Goal: Task Accomplishment & Management: Manage account settings

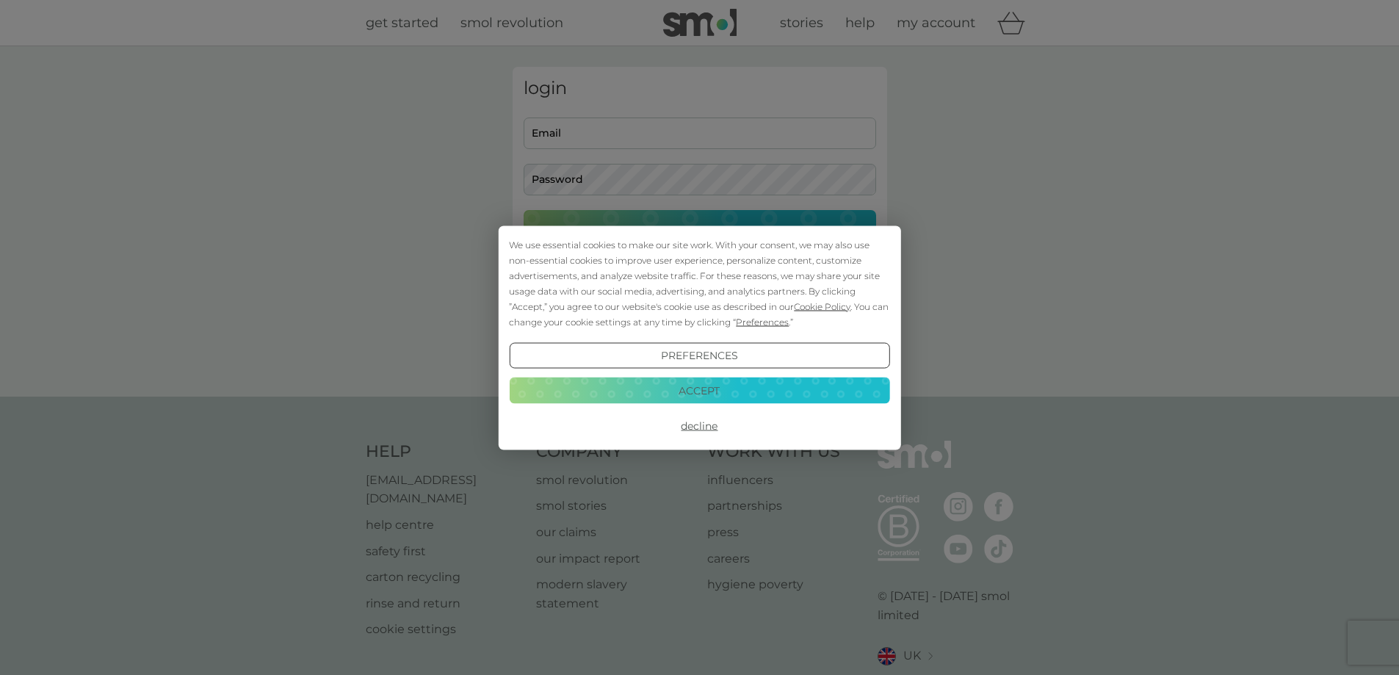
click at [697, 390] on button "Accept" at bounding box center [699, 391] width 380 height 26
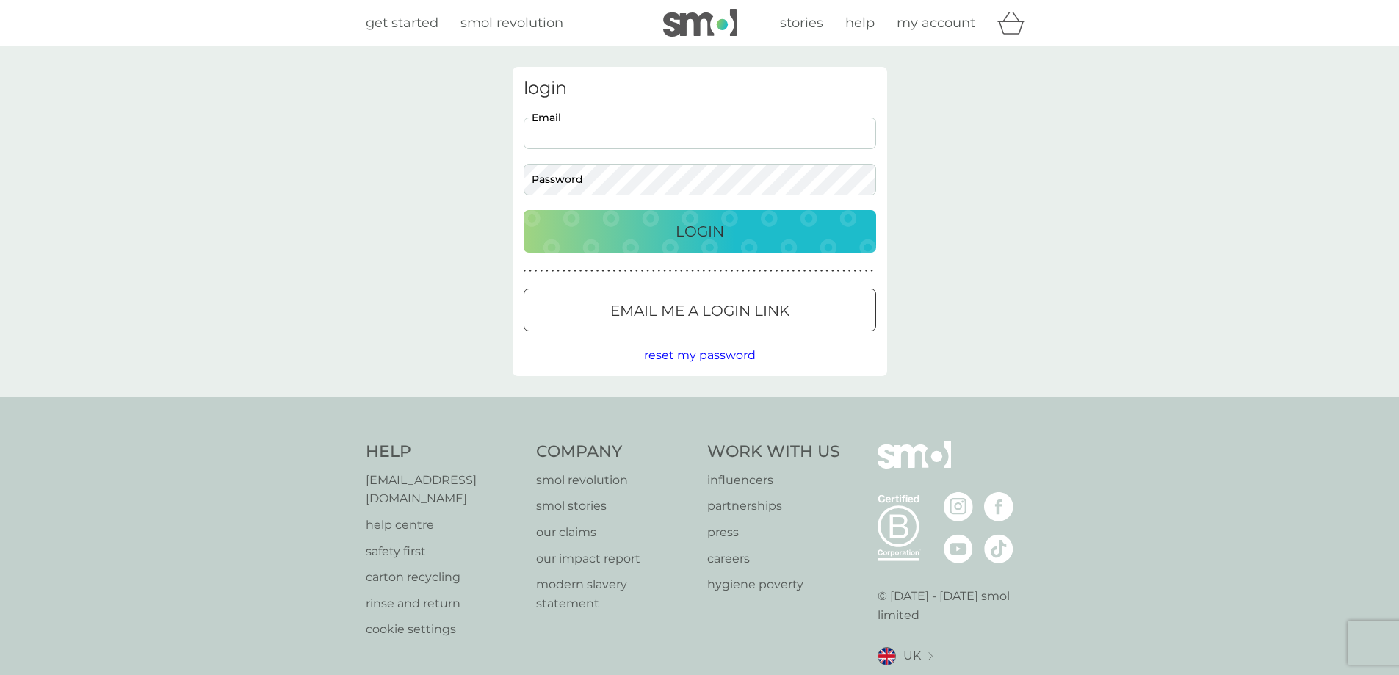
click at [593, 140] on input "Email" at bounding box center [700, 134] width 353 height 32
type input "louisealexclark24@gmail.com"
click at [524, 210] on button "Login" at bounding box center [700, 231] width 353 height 43
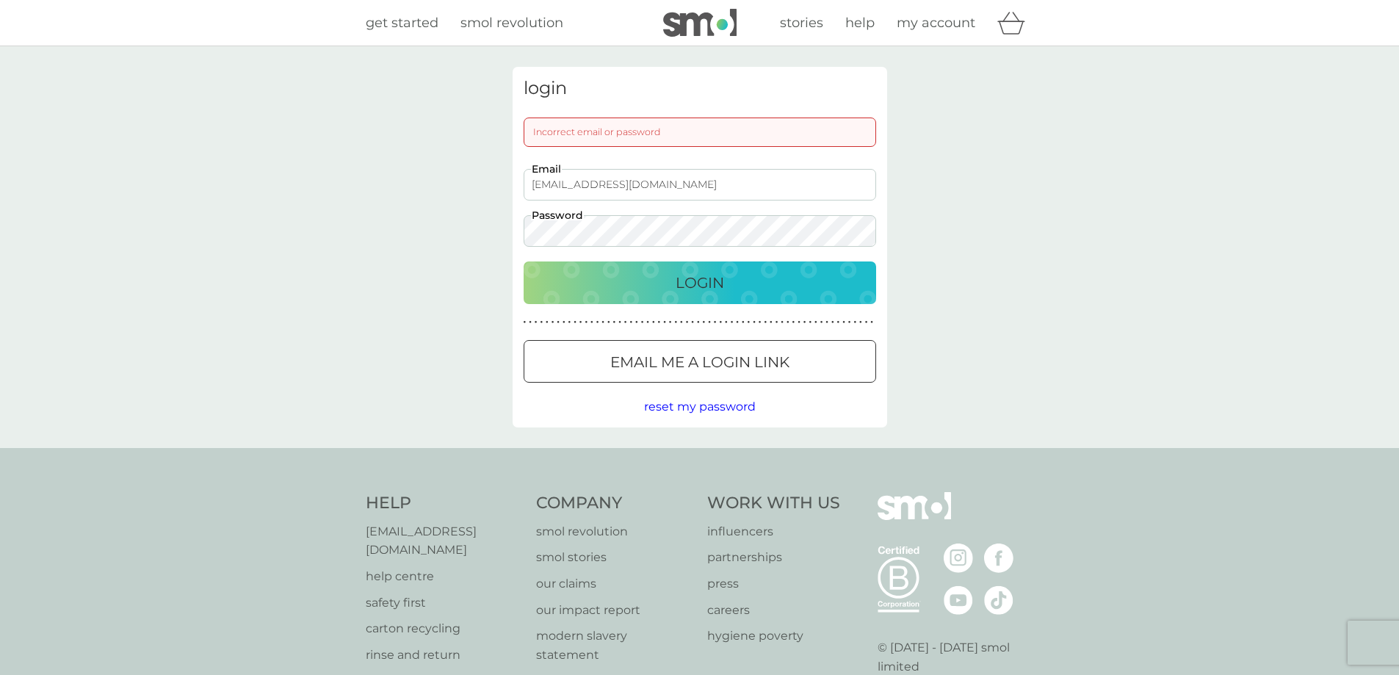
click at [524, 261] on button "Login" at bounding box center [700, 282] width 353 height 43
click at [700, 360] on div at bounding box center [700, 361] width 2 height 2
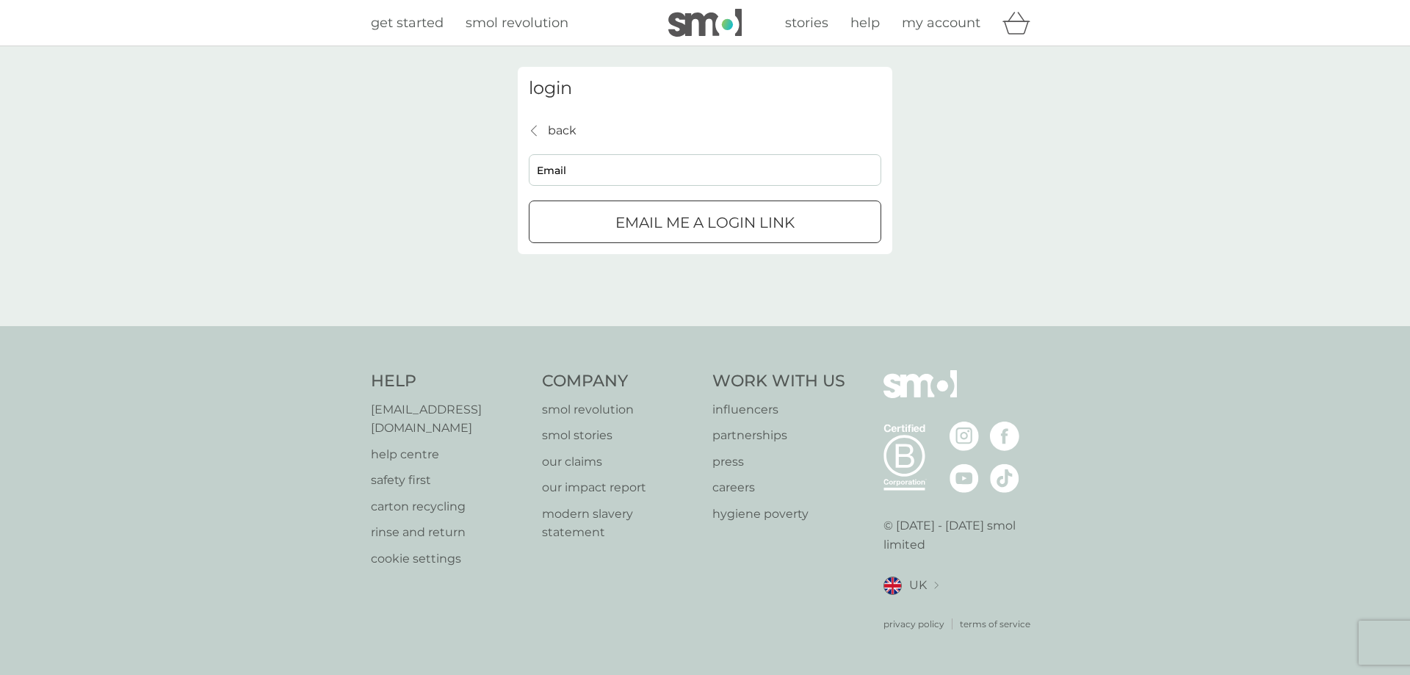
click at [657, 173] on input "Email" at bounding box center [705, 170] width 353 height 32
type input "louisealexclark24@gmail.com"
click at [670, 213] on p "Email me a login link" at bounding box center [705, 223] width 179 height 24
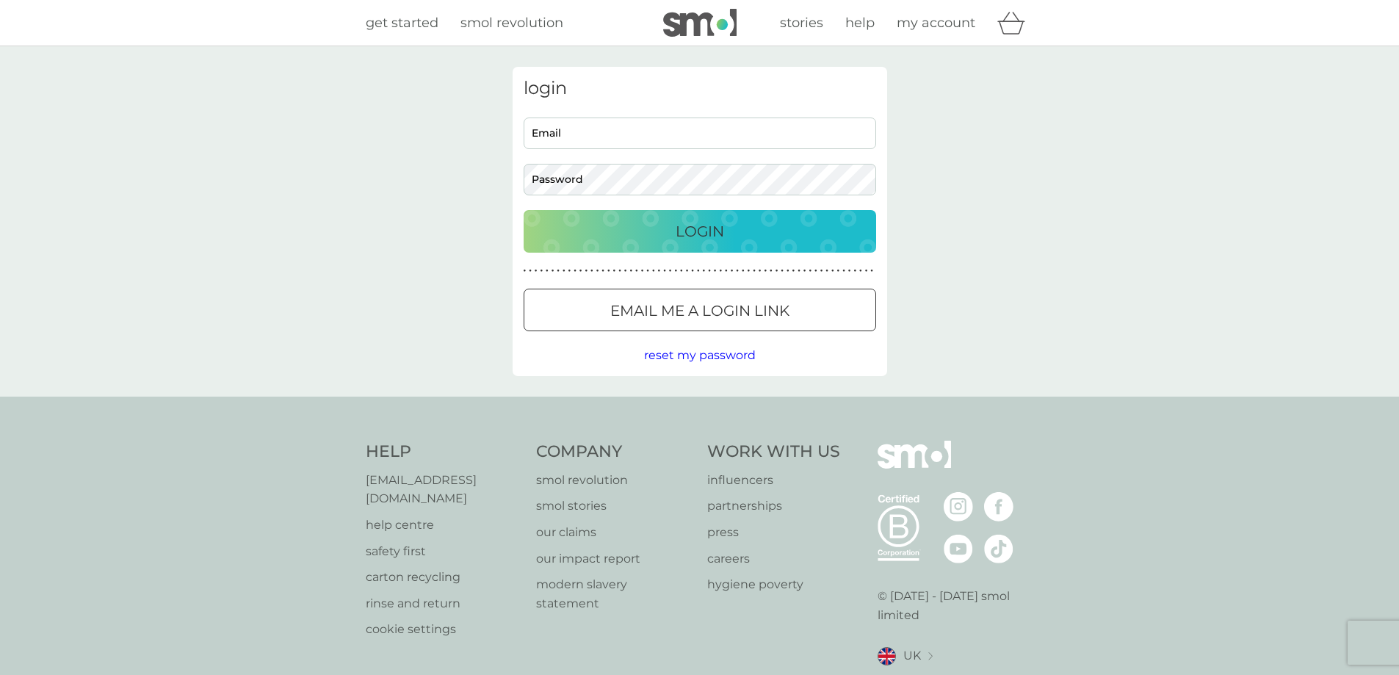
click at [599, 125] on input "Email" at bounding box center [700, 134] width 353 height 32
type input "[EMAIL_ADDRESS][DOMAIN_NAME]"
click at [524, 210] on button "Login" at bounding box center [700, 231] width 353 height 43
click at [605, 129] on input "Email" at bounding box center [700, 134] width 353 height 32
type input "louisealexclark24@gmail.com"
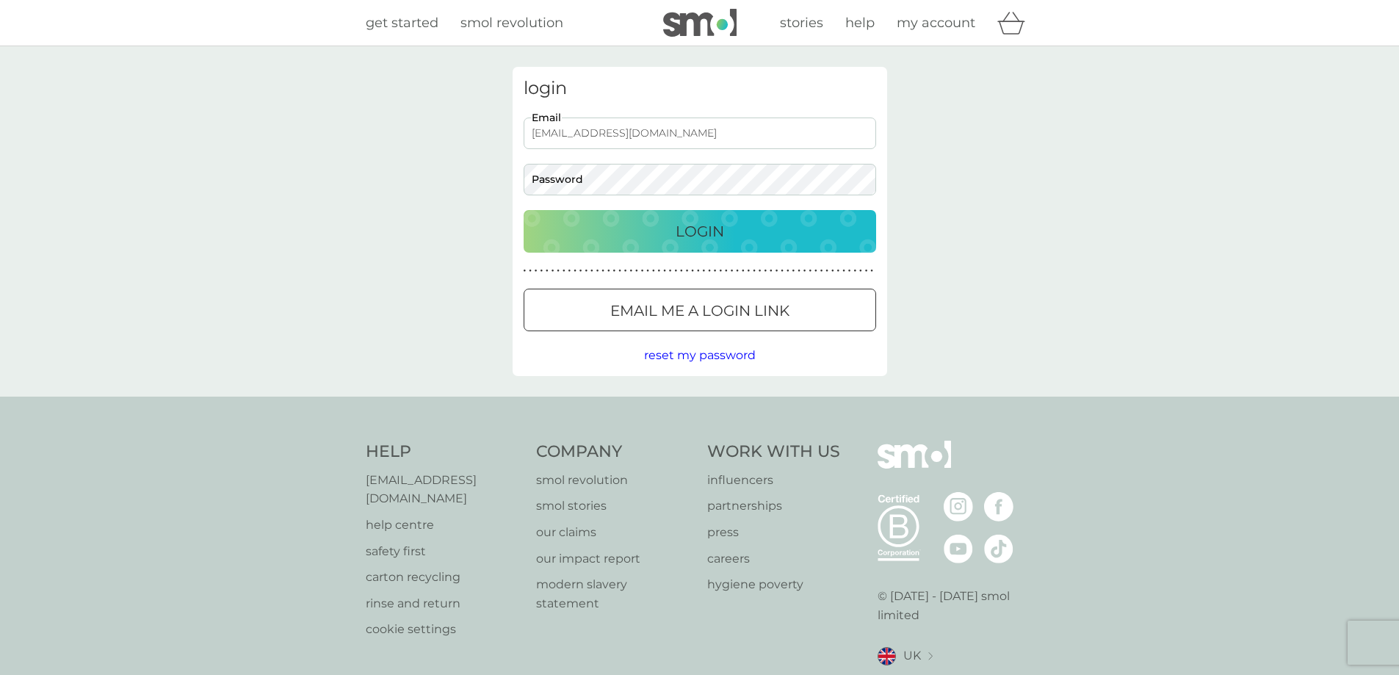
click at [663, 353] on span "reset my password" at bounding box center [700, 355] width 112 height 14
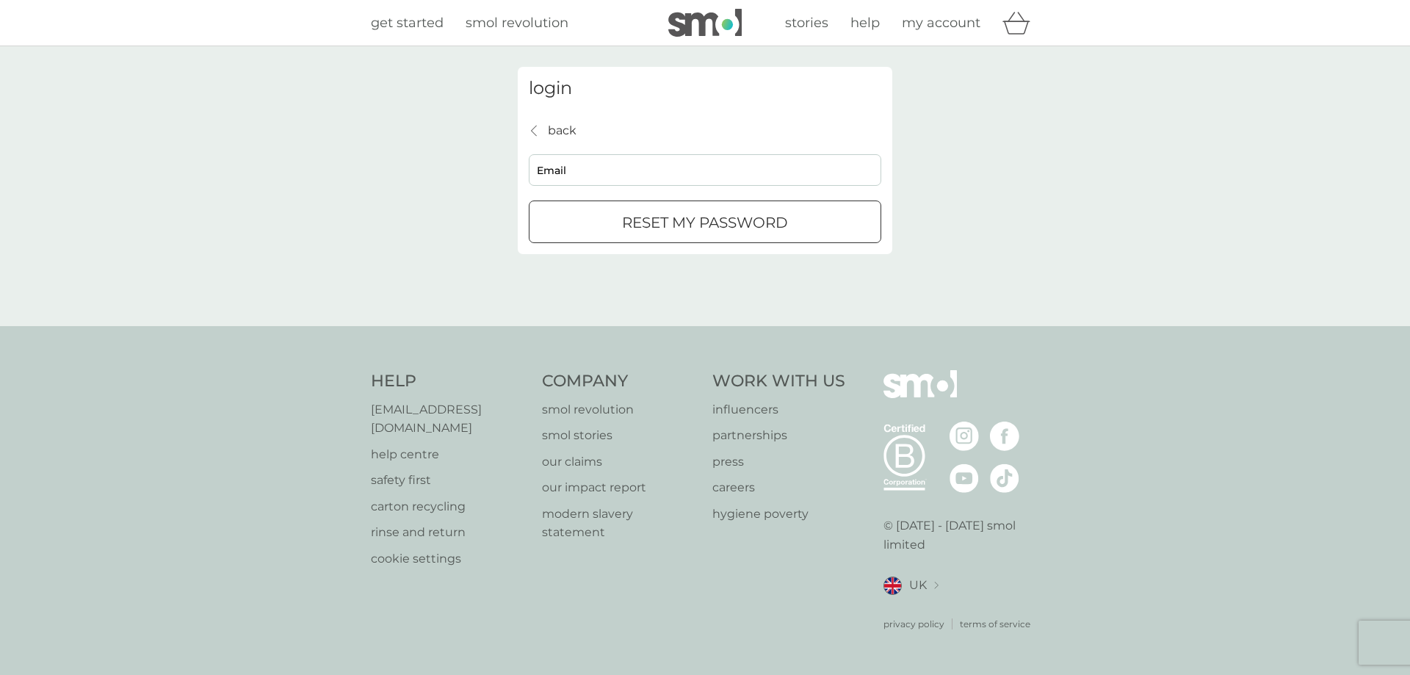
click at [597, 161] on input "Email" at bounding box center [705, 170] width 353 height 32
type input "louisealexclark24@gmail.com"
click at [652, 223] on p "reset my password" at bounding box center [705, 223] width 166 height 24
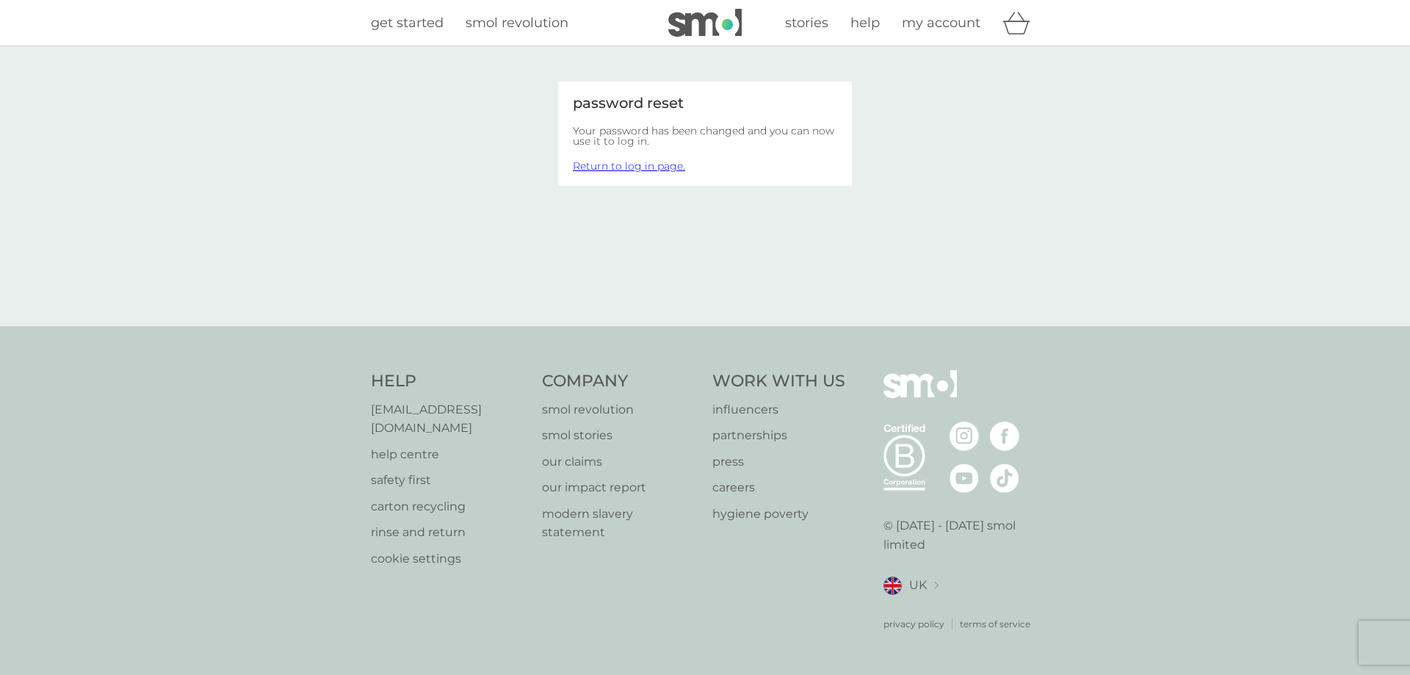
click at [651, 168] on link "Return to log in page." at bounding box center [629, 165] width 112 height 13
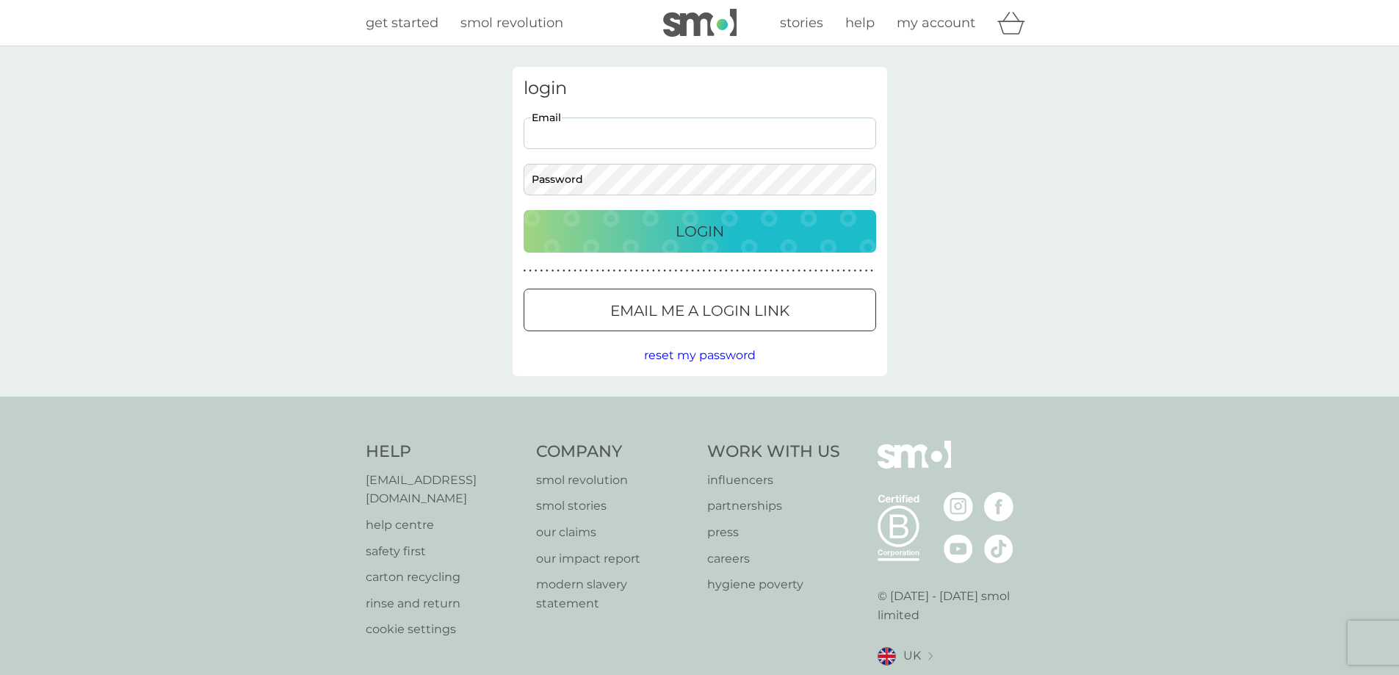
click at [660, 129] on input "Email" at bounding box center [700, 134] width 353 height 32
type input "louisealexclark24@gmail.com"
click at [524, 210] on button "Login" at bounding box center [700, 231] width 353 height 43
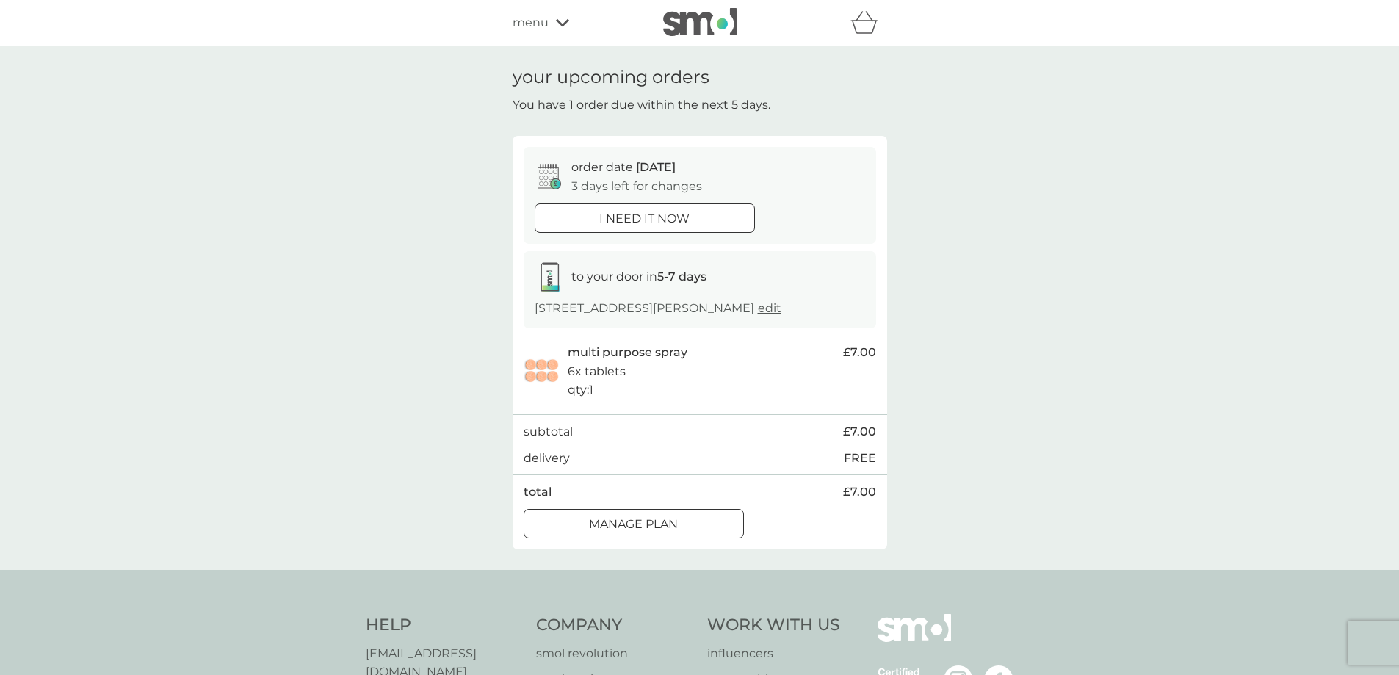
click at [617, 532] on div at bounding box center [633, 523] width 53 height 15
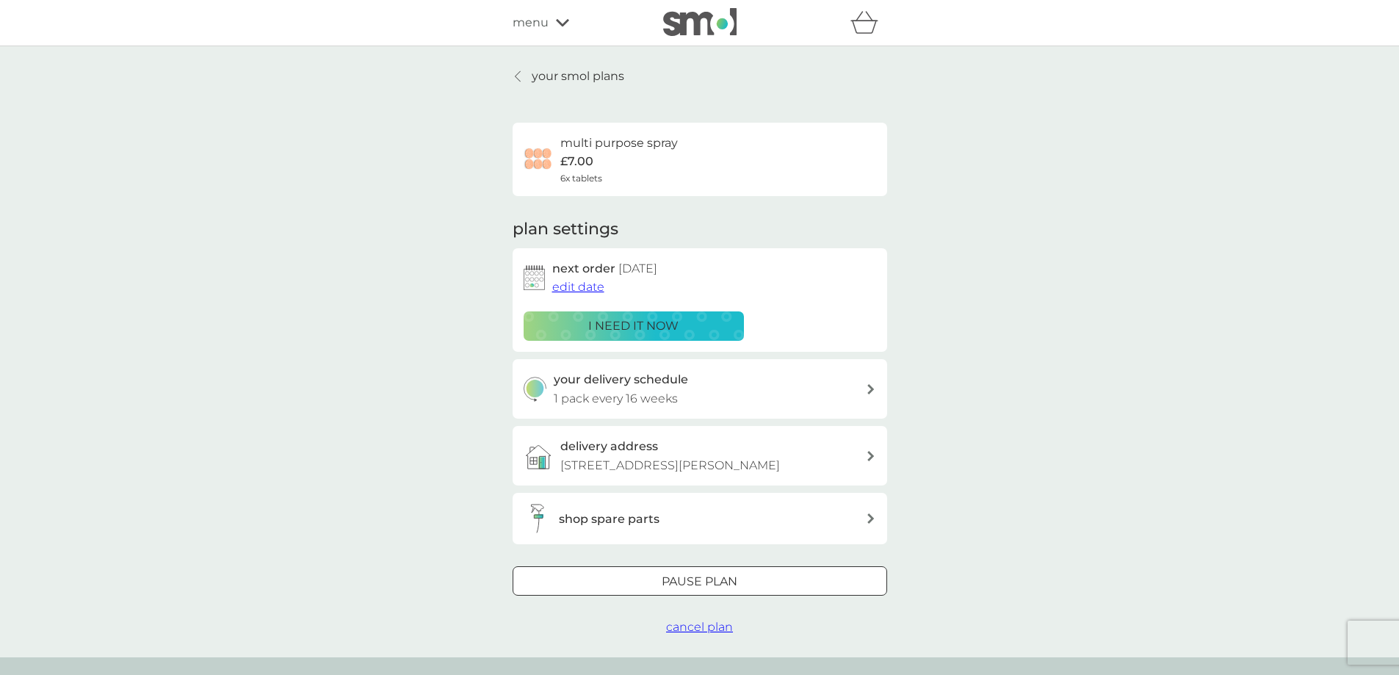
click at [671, 403] on p "1 pack every 16 weeks" at bounding box center [616, 398] width 124 height 19
select select "112"
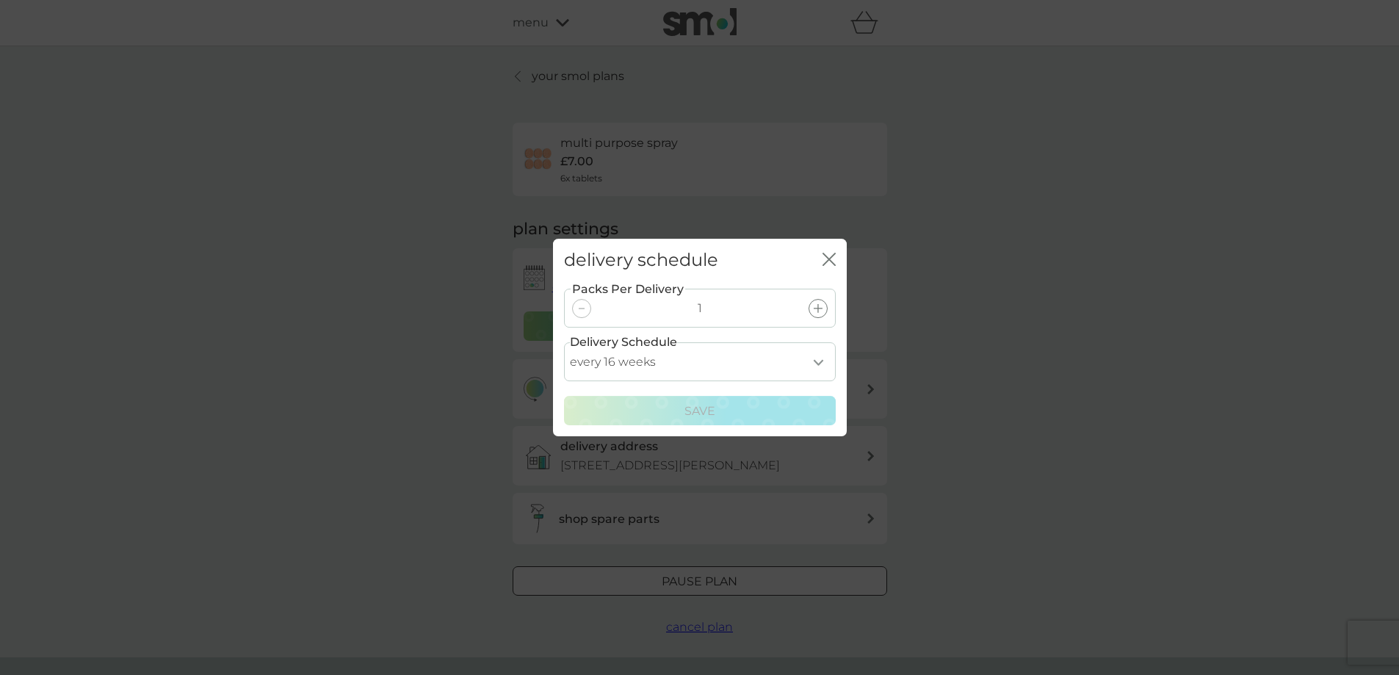
click at [828, 262] on icon "close" at bounding box center [829, 259] width 13 height 13
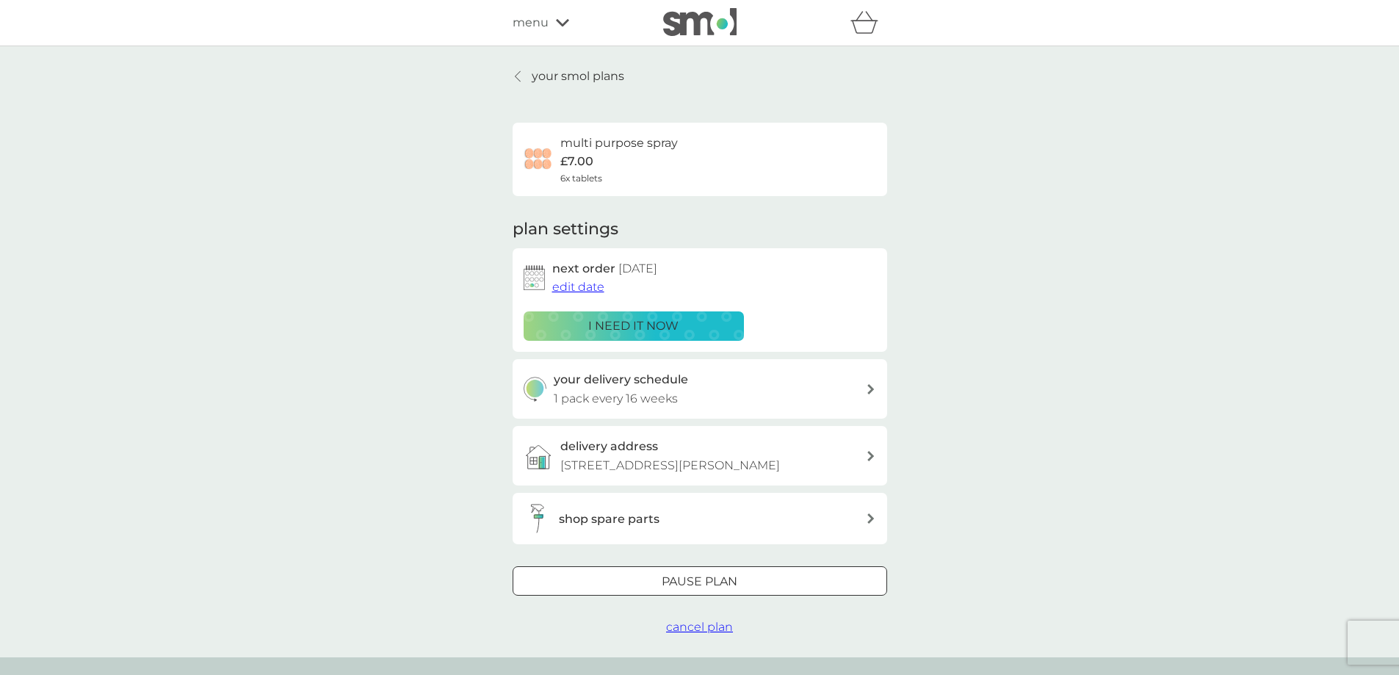
click at [582, 80] on p "your smol plans" at bounding box center [578, 76] width 93 height 19
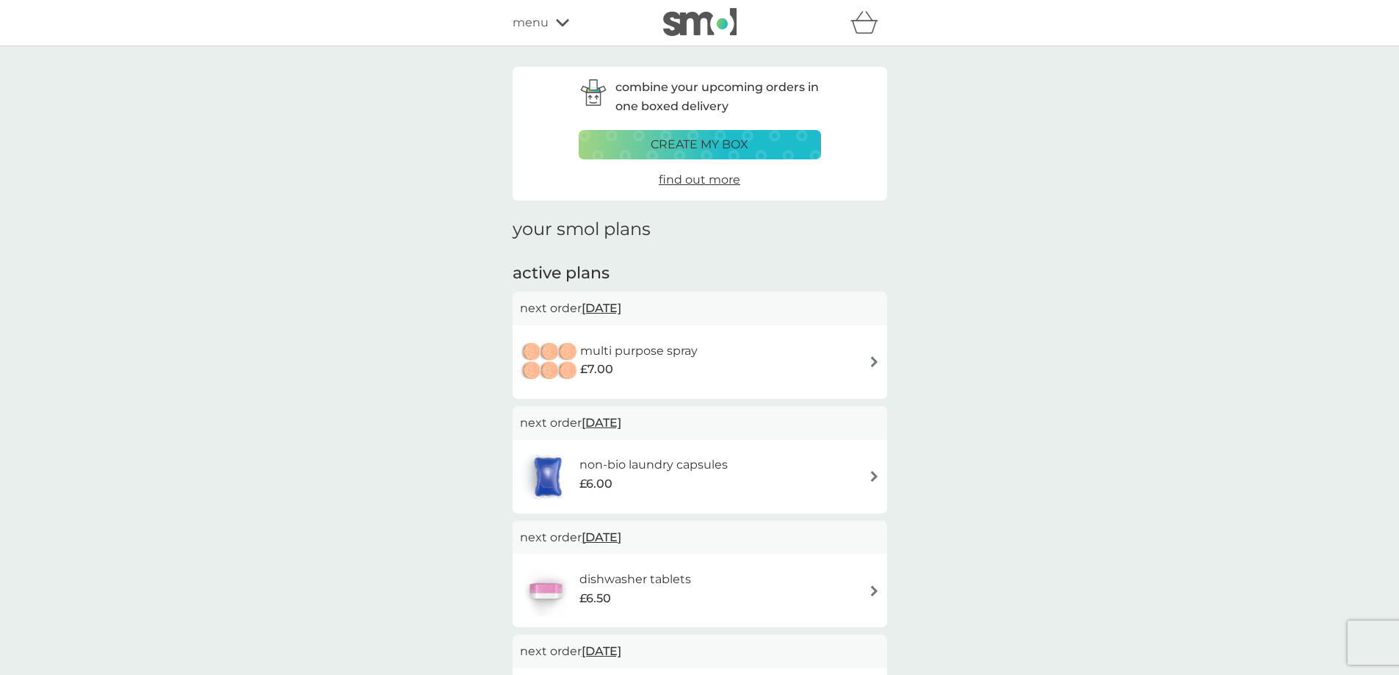
click at [862, 365] on div "multi purpose spray £7.00" at bounding box center [700, 361] width 360 height 51
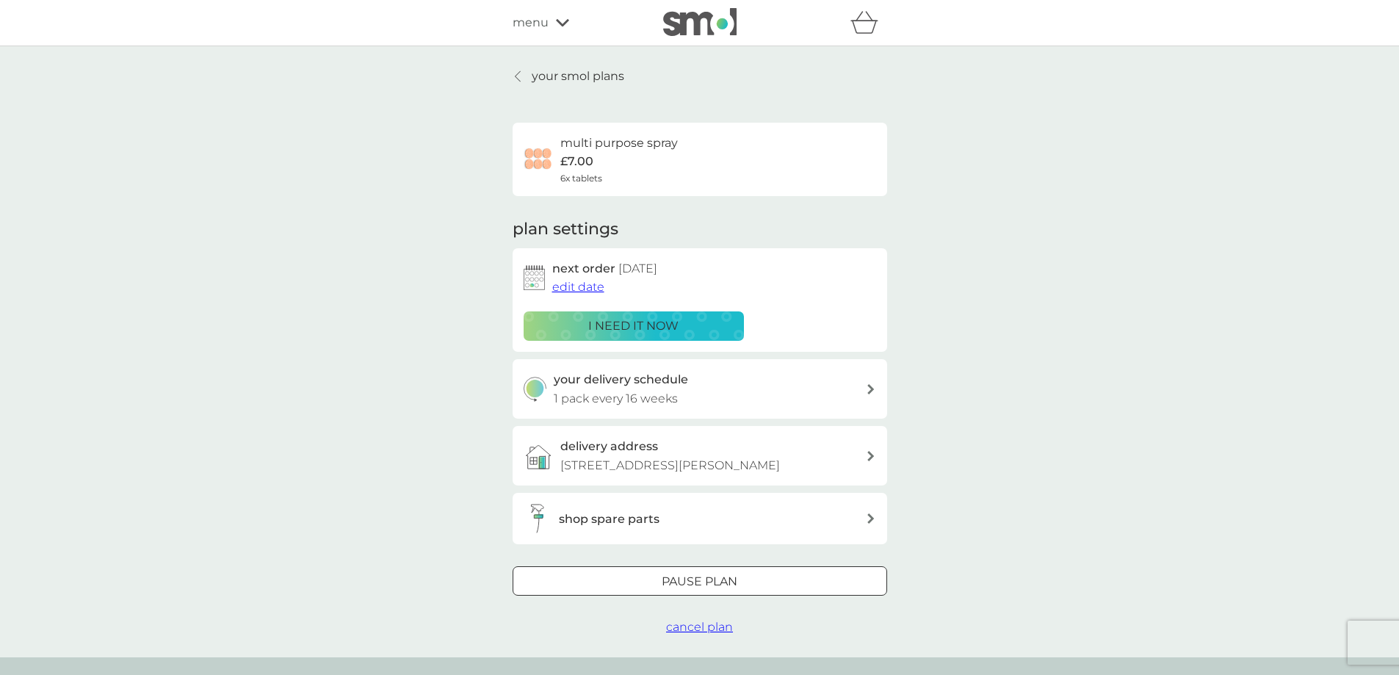
click at [686, 590] on div at bounding box center [700, 581] width 53 height 15
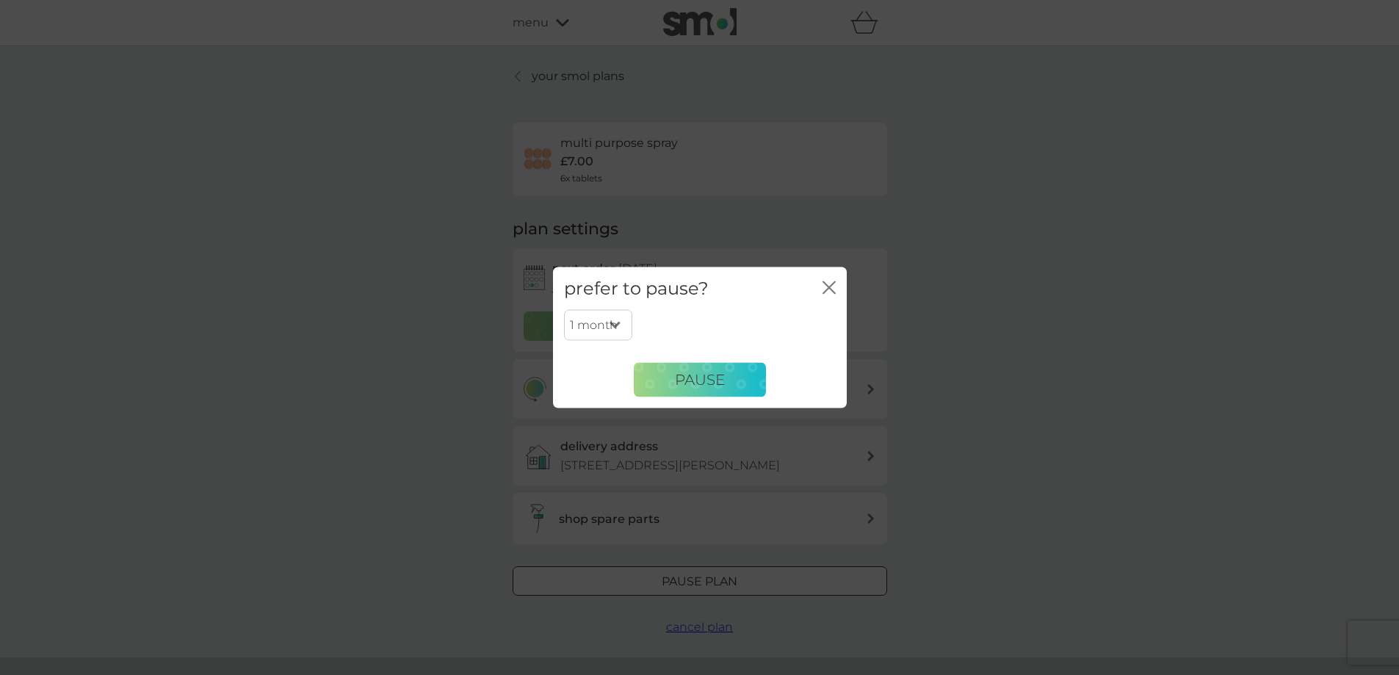
click at [612, 320] on select "1 month 2 months 3 months 4 months 5 months 6 months" at bounding box center [598, 325] width 68 height 31
select select "4"
click at [564, 310] on select "1 month 2 months 3 months 4 months 5 months 6 months" at bounding box center [598, 325] width 68 height 31
click at [693, 376] on span "Pause" at bounding box center [700, 380] width 50 height 18
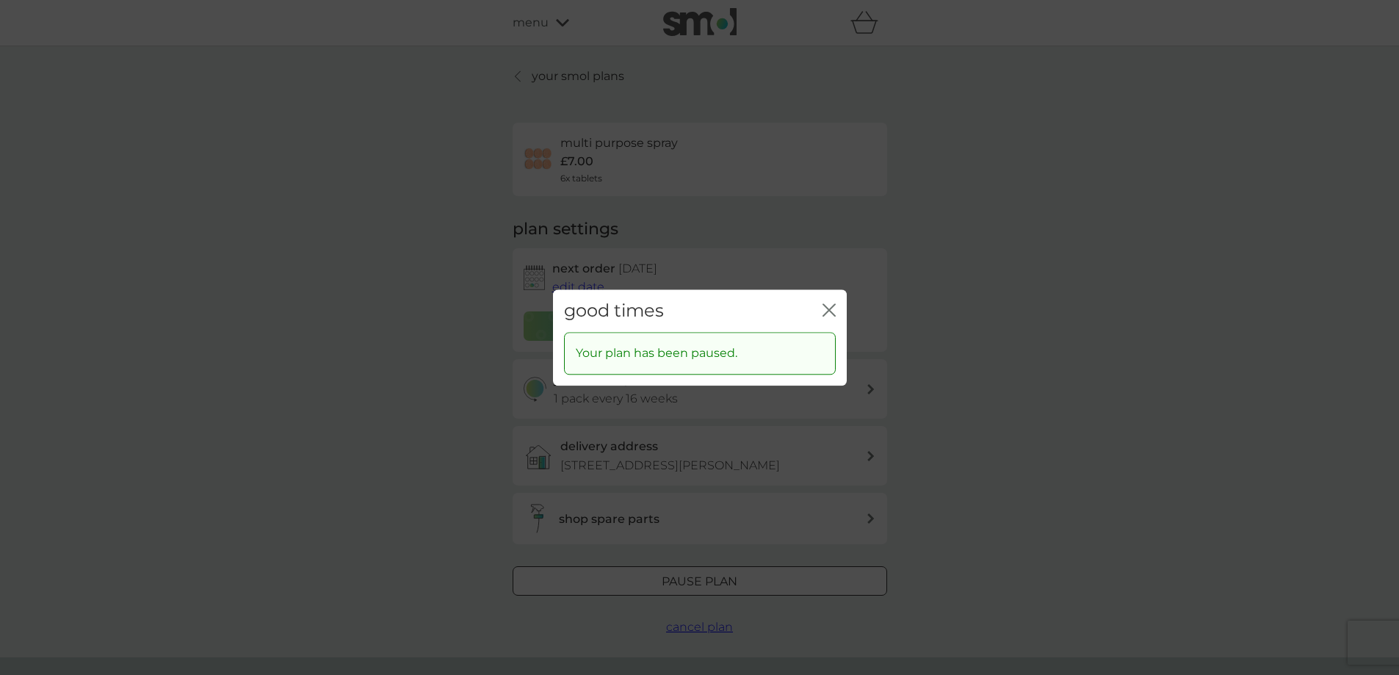
click at [824, 309] on icon "close" at bounding box center [829, 309] width 13 height 13
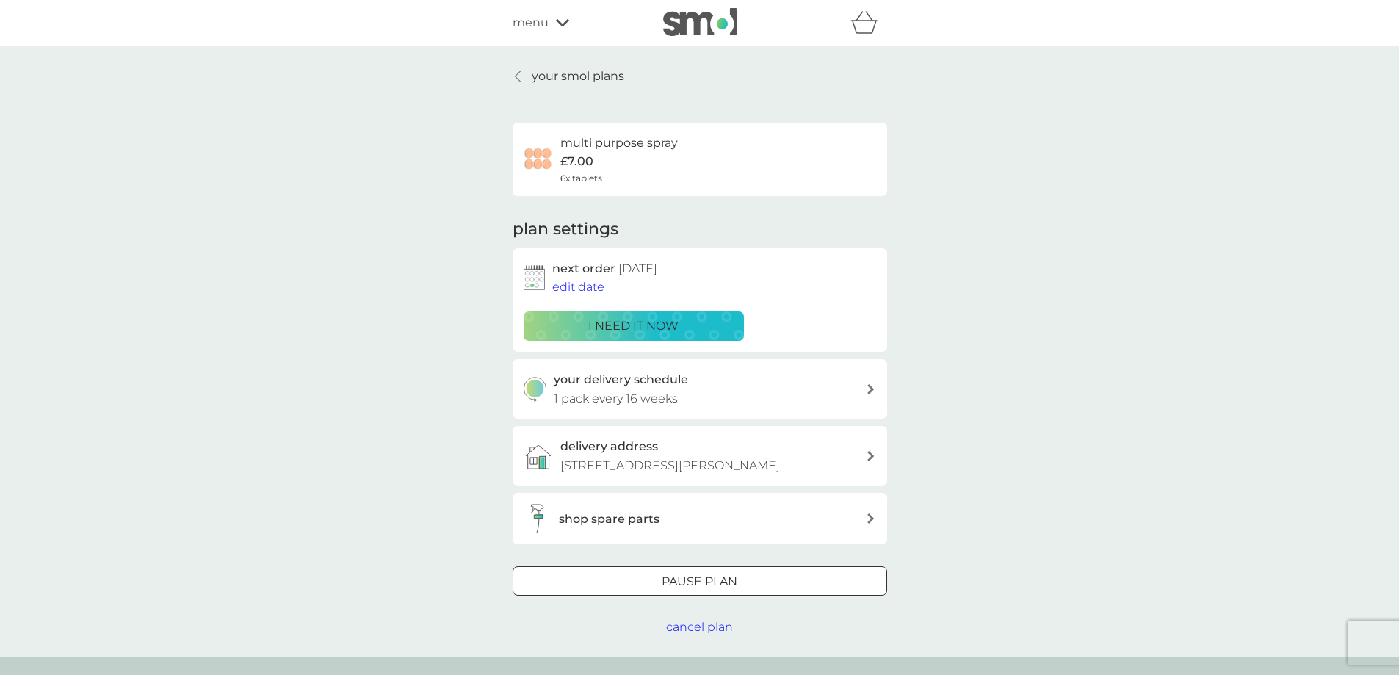
click at [518, 74] on icon at bounding box center [517, 76] width 5 height 10
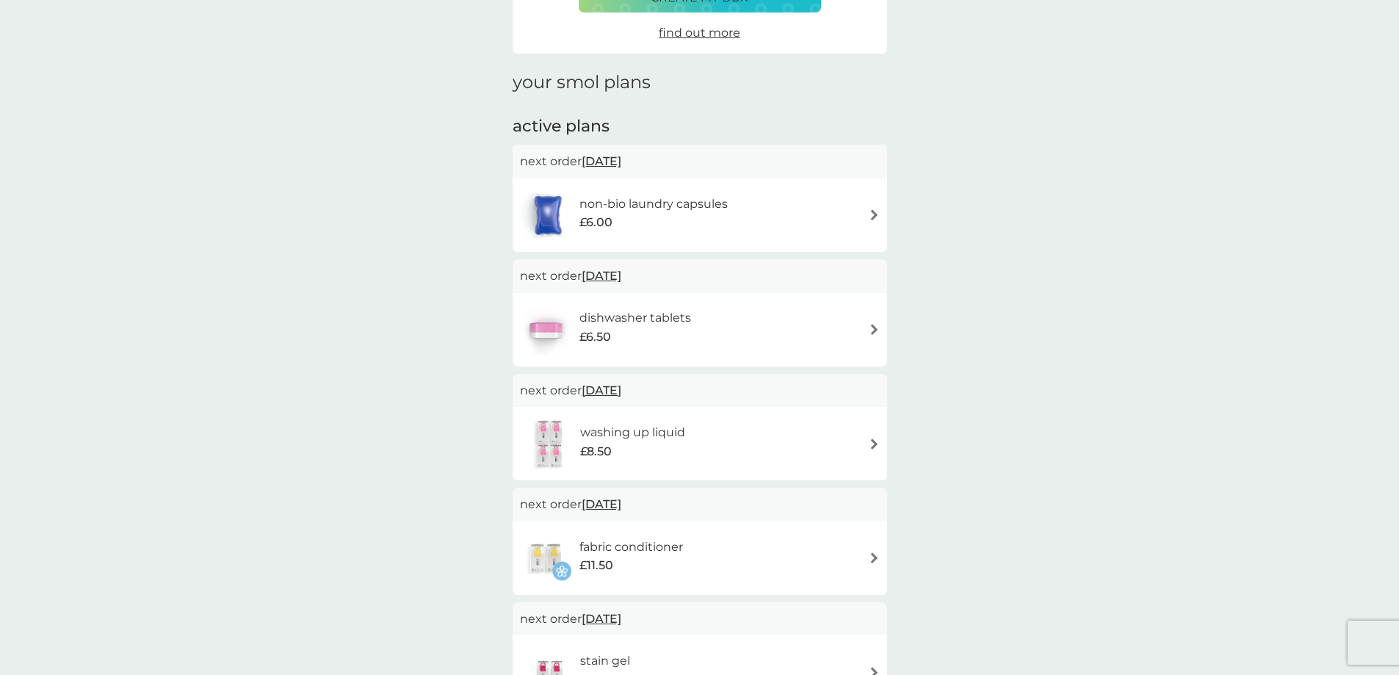
scroll to position [220, 0]
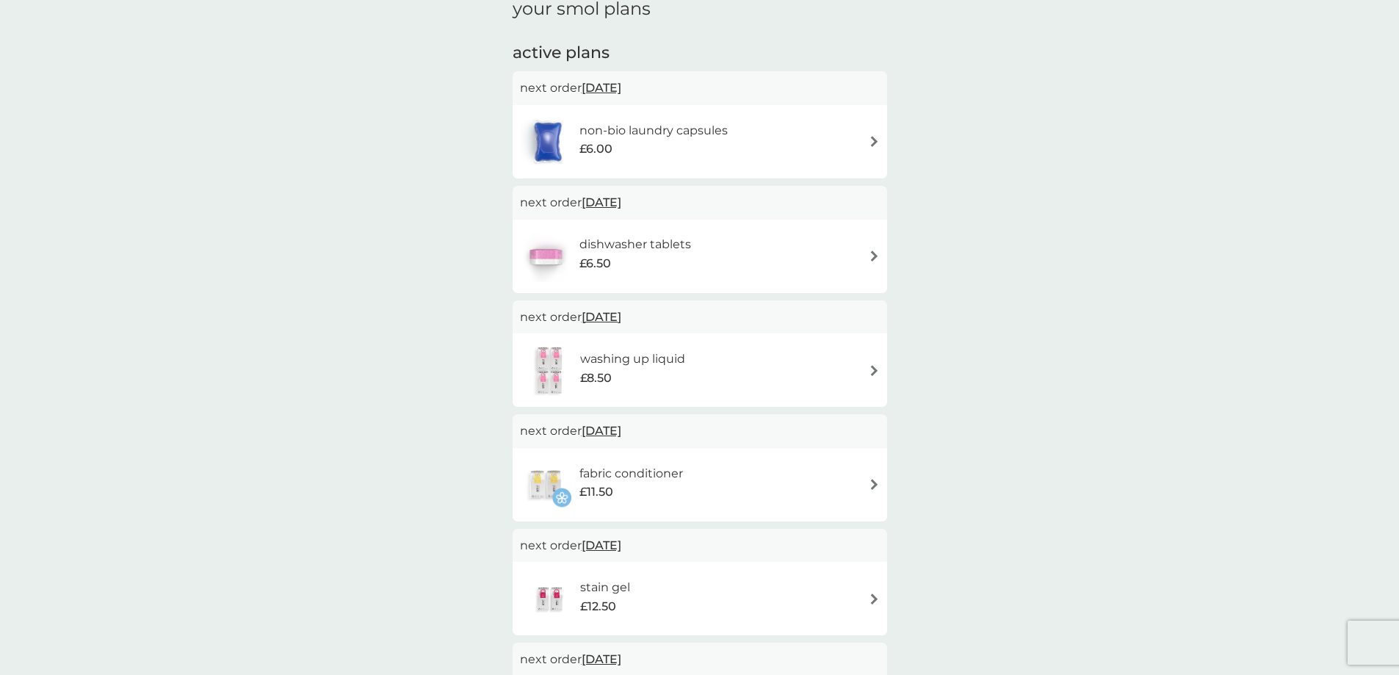
click at [858, 482] on div "fabric conditioner £11.50" at bounding box center [700, 484] width 360 height 51
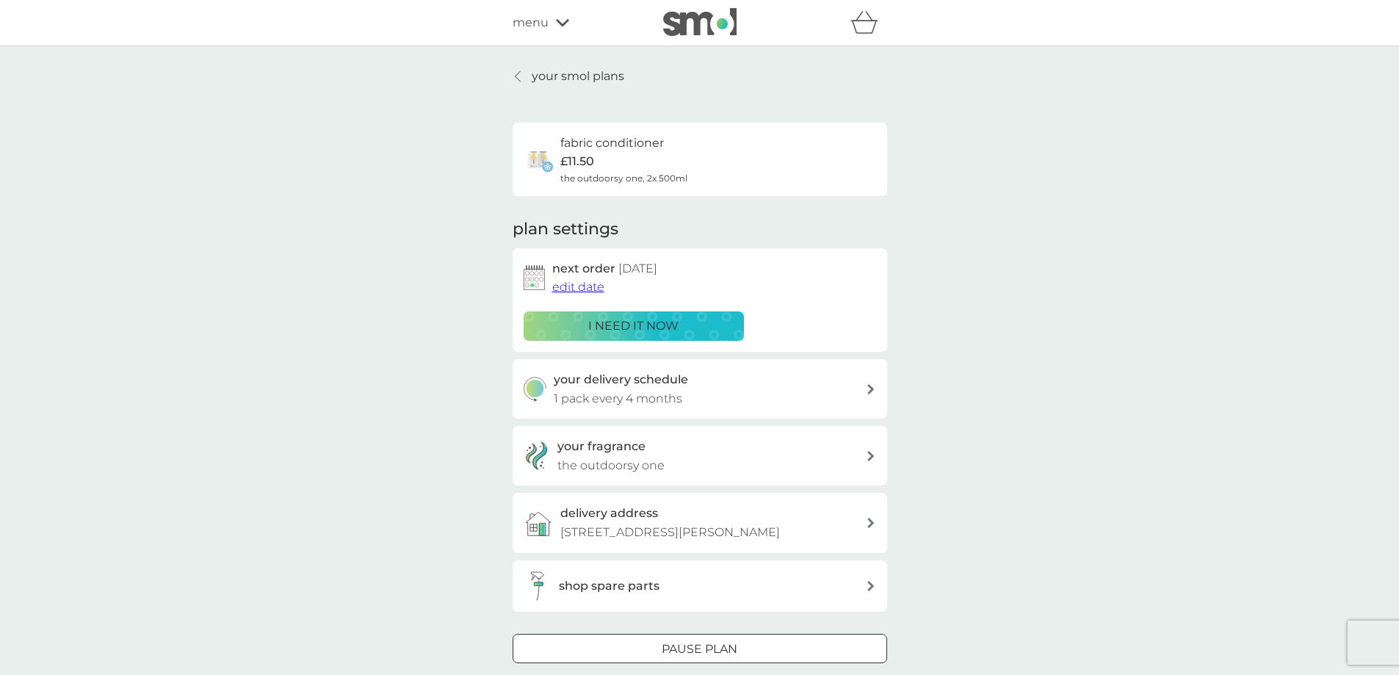
click at [572, 289] on span "edit date" at bounding box center [578, 287] width 52 height 14
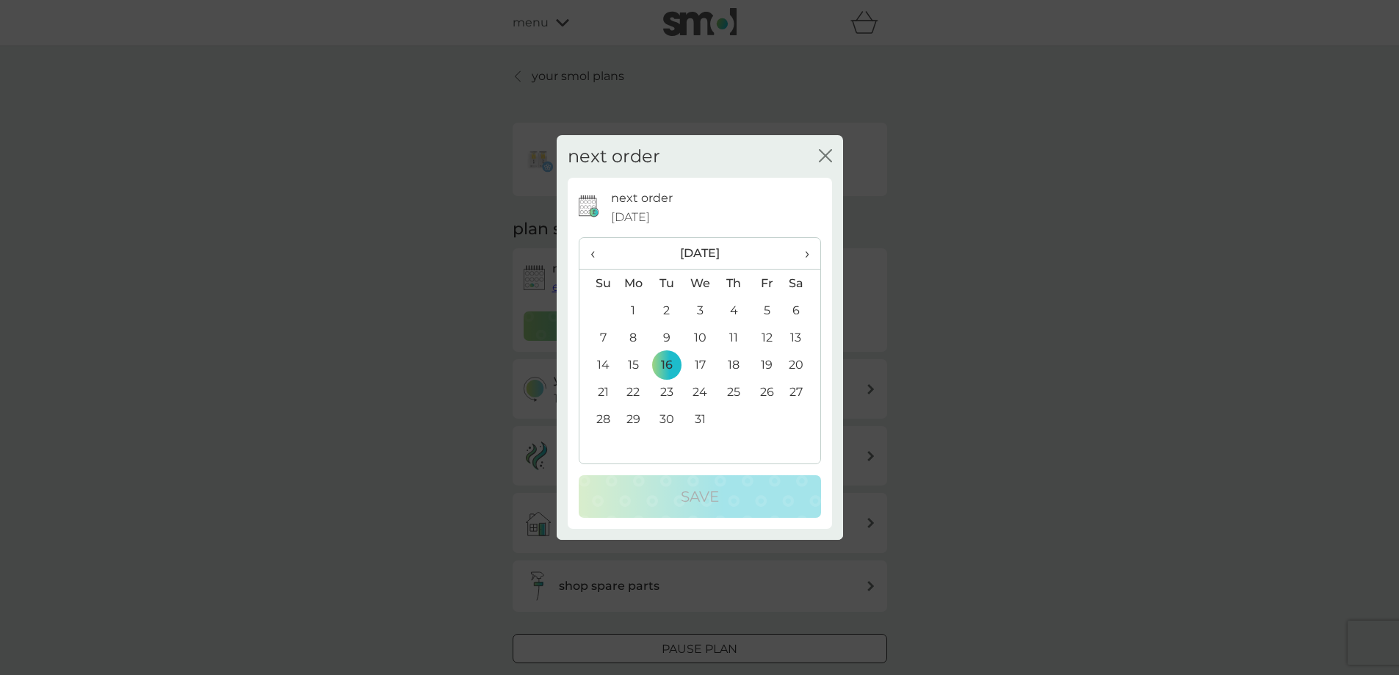
click at [810, 253] on th "›" at bounding box center [801, 254] width 37 height 32
click at [809, 253] on th "›" at bounding box center [801, 254] width 37 height 32
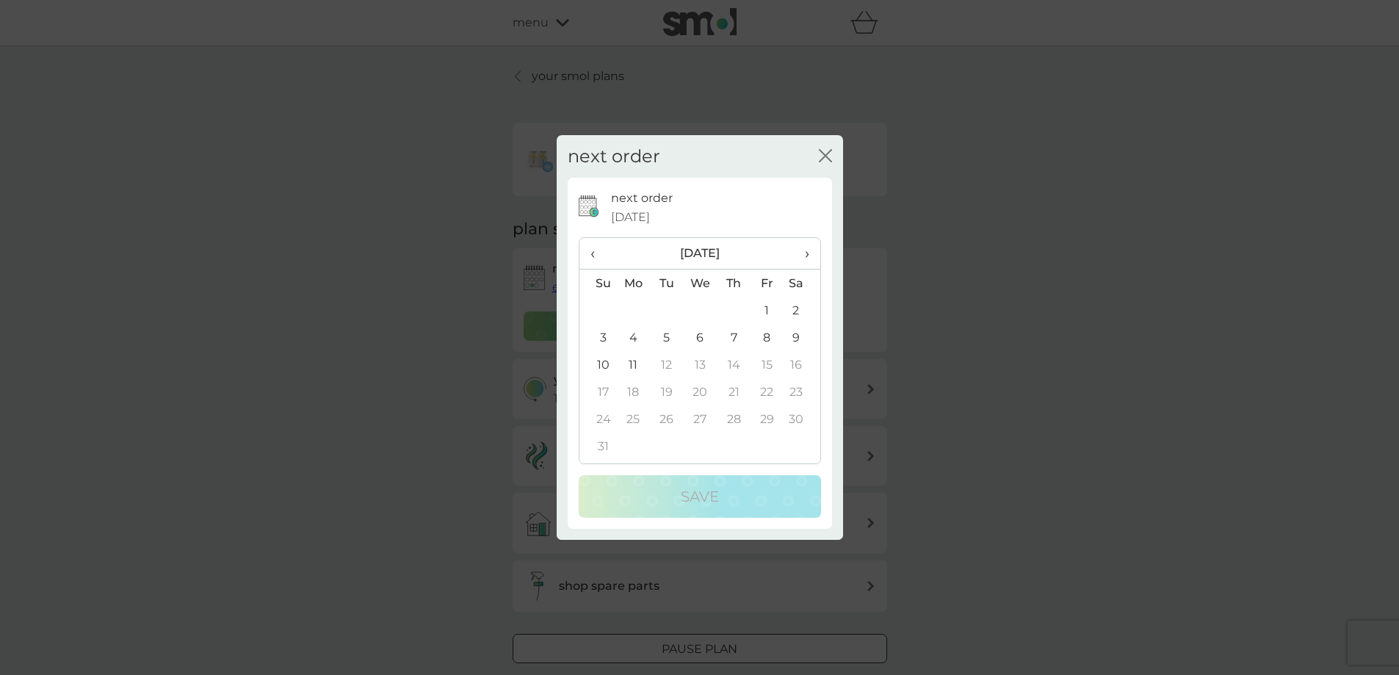
click at [767, 310] on td "1" at bounding box center [767, 310] width 33 height 27
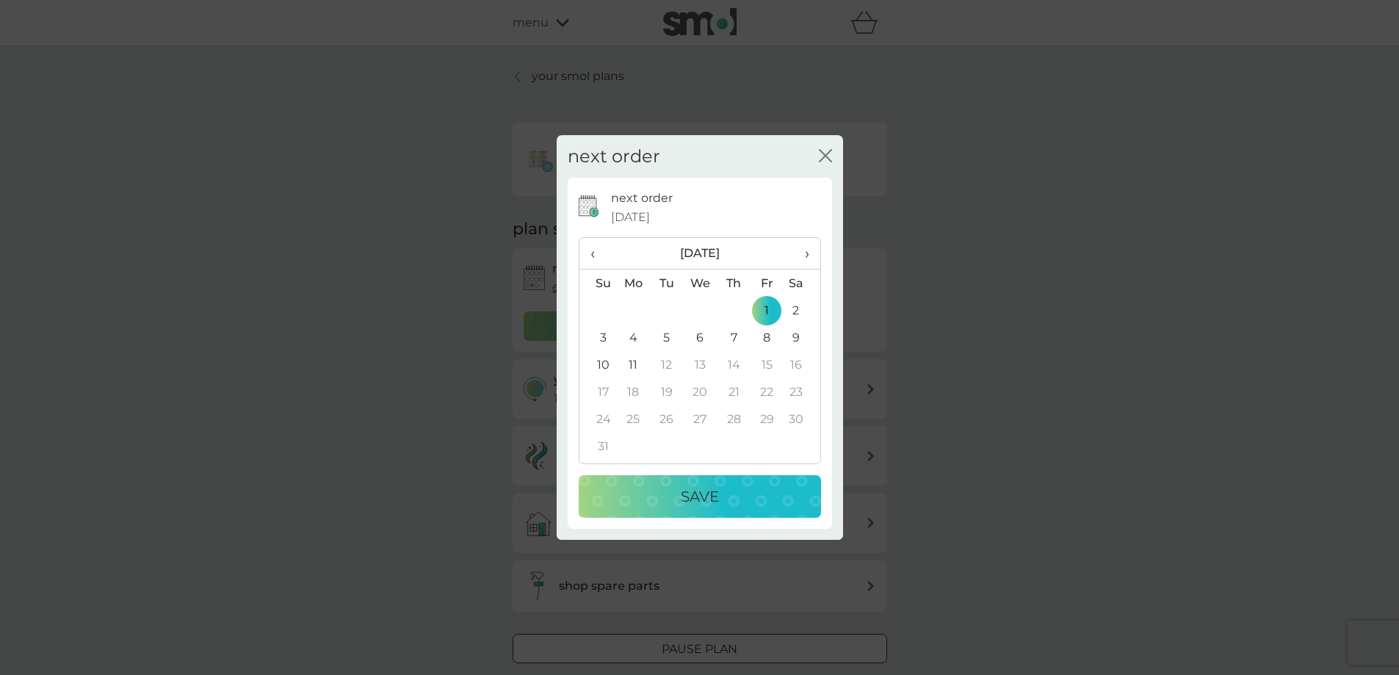
click at [707, 497] on p "Save" at bounding box center [700, 497] width 38 height 24
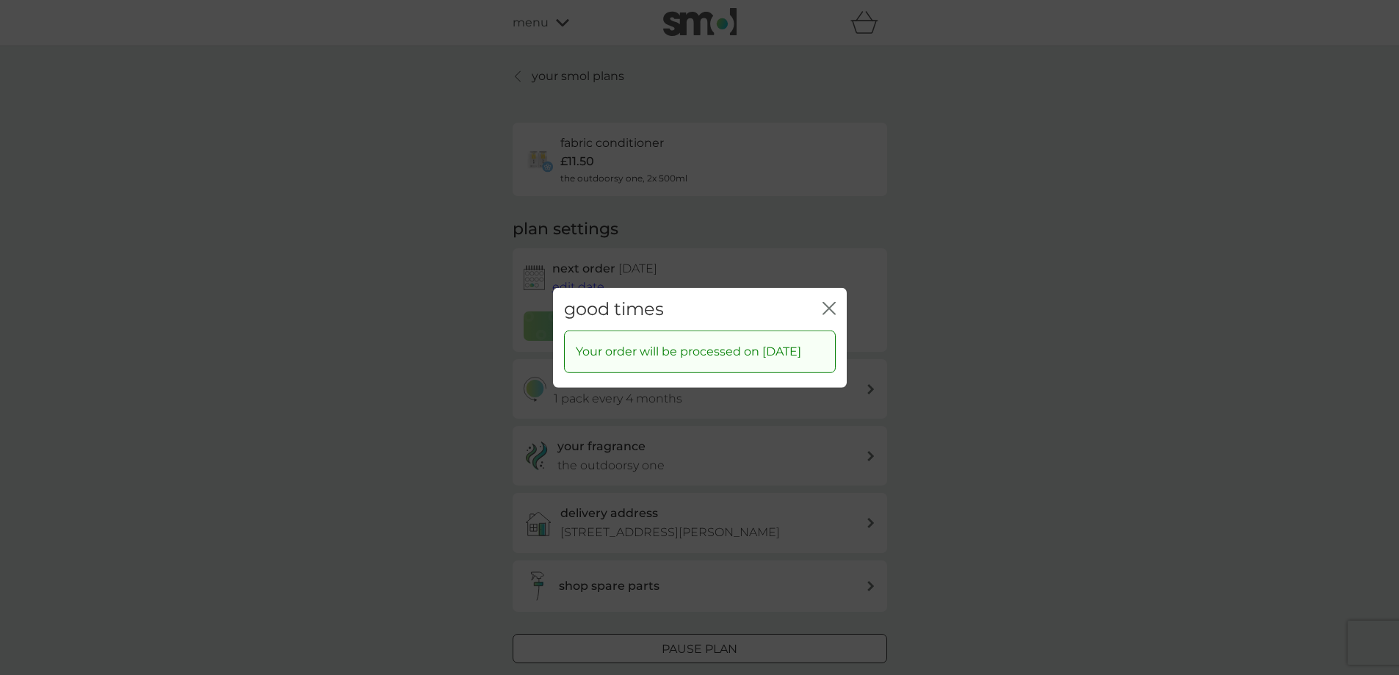
click at [829, 301] on icon "close" at bounding box center [829, 307] width 13 height 13
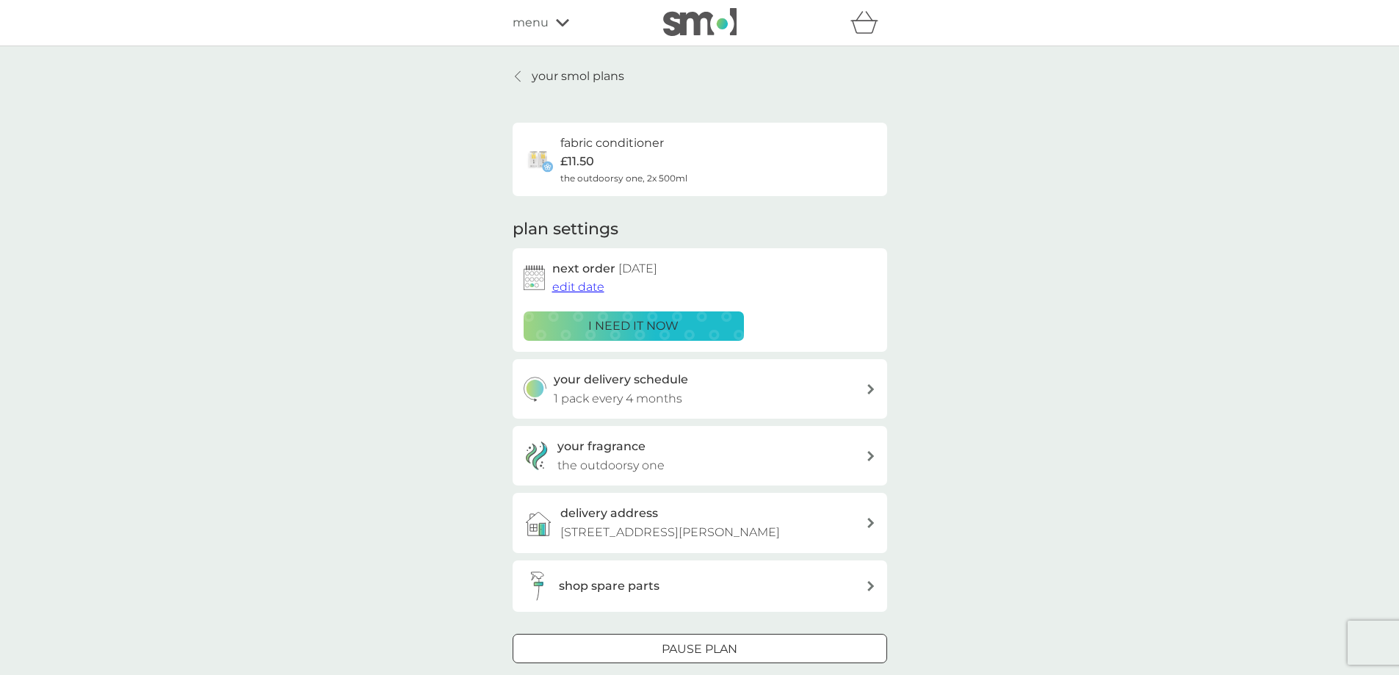
click at [518, 77] on icon at bounding box center [518, 77] width 6 height 12
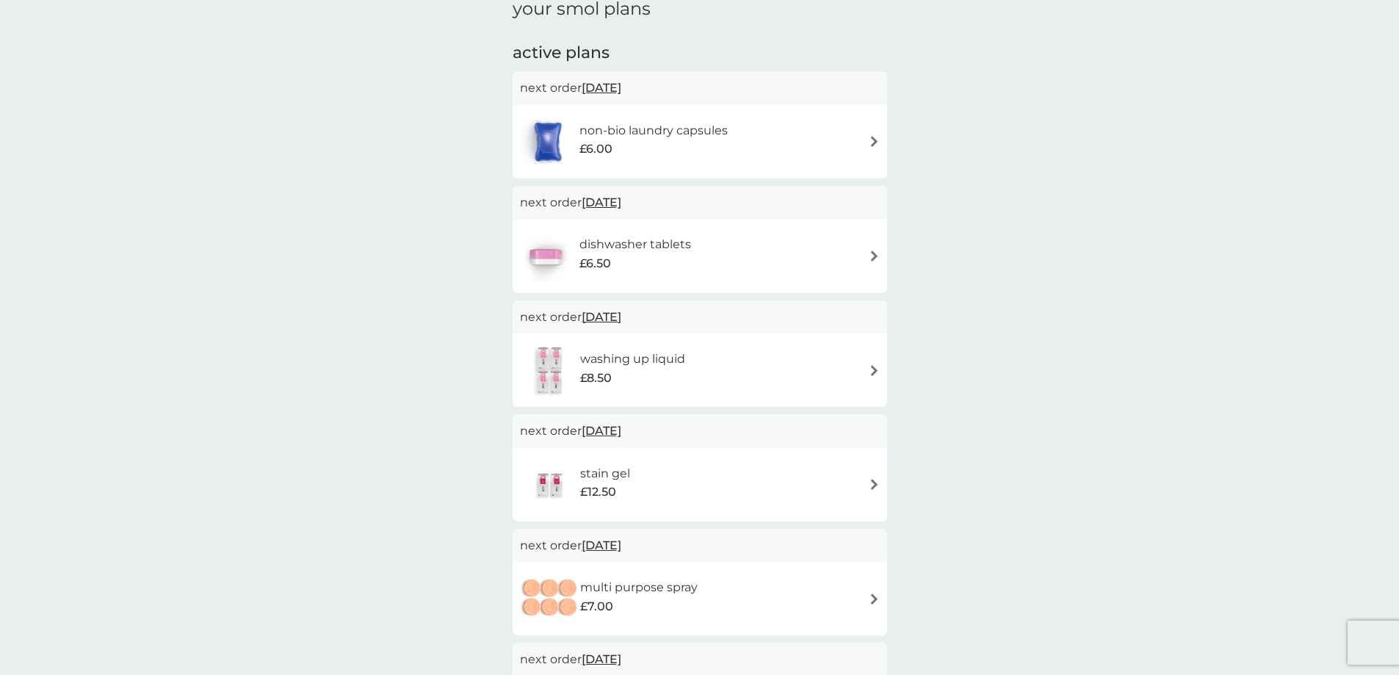
scroll to position [294, 0]
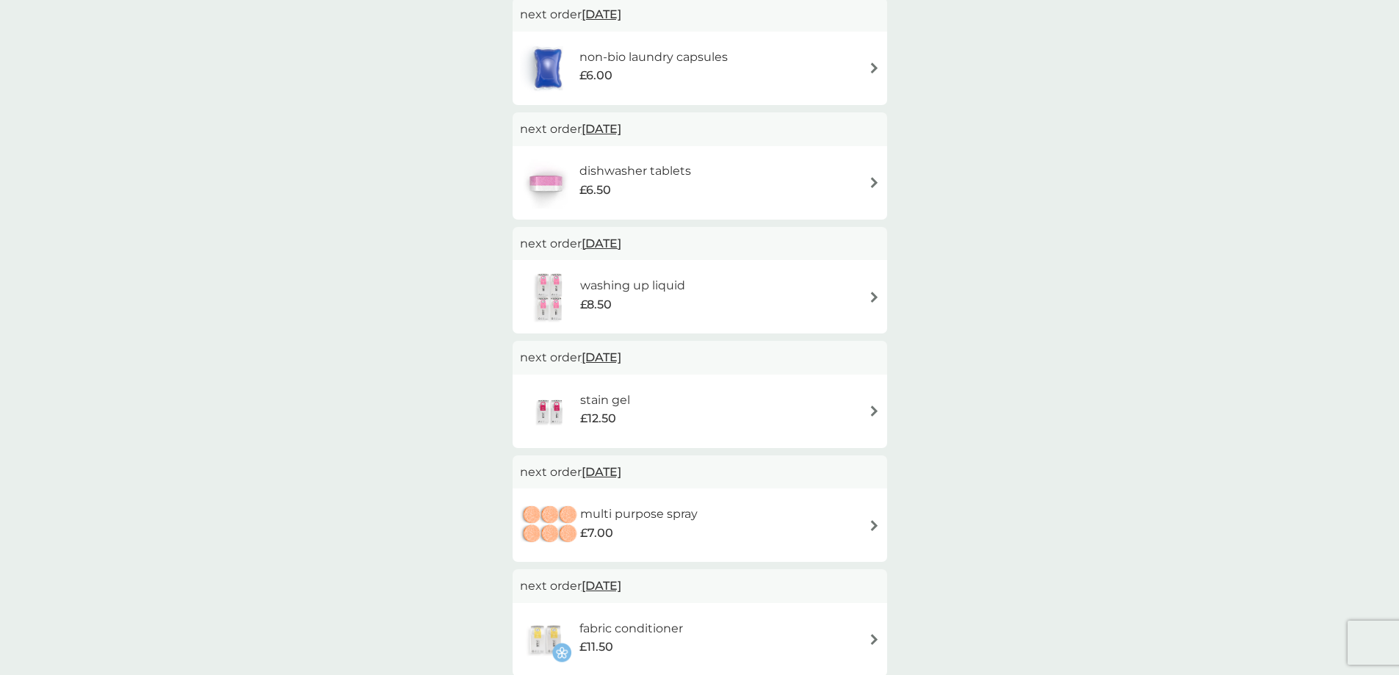
click at [621, 356] on span "[DATE]" at bounding box center [602, 357] width 40 height 29
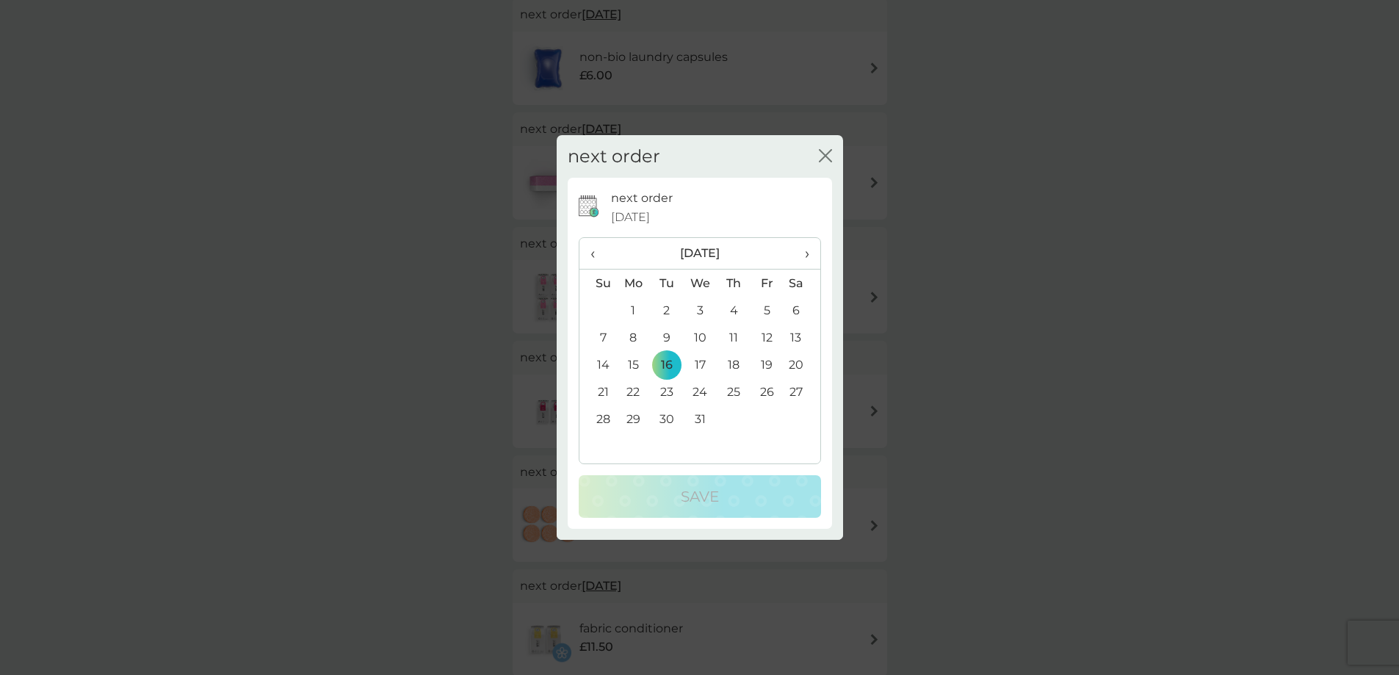
click at [804, 259] on span "›" at bounding box center [801, 253] width 15 height 31
click at [804, 253] on span "›" at bounding box center [801, 253] width 15 height 31
click at [803, 259] on span "›" at bounding box center [801, 253] width 15 height 31
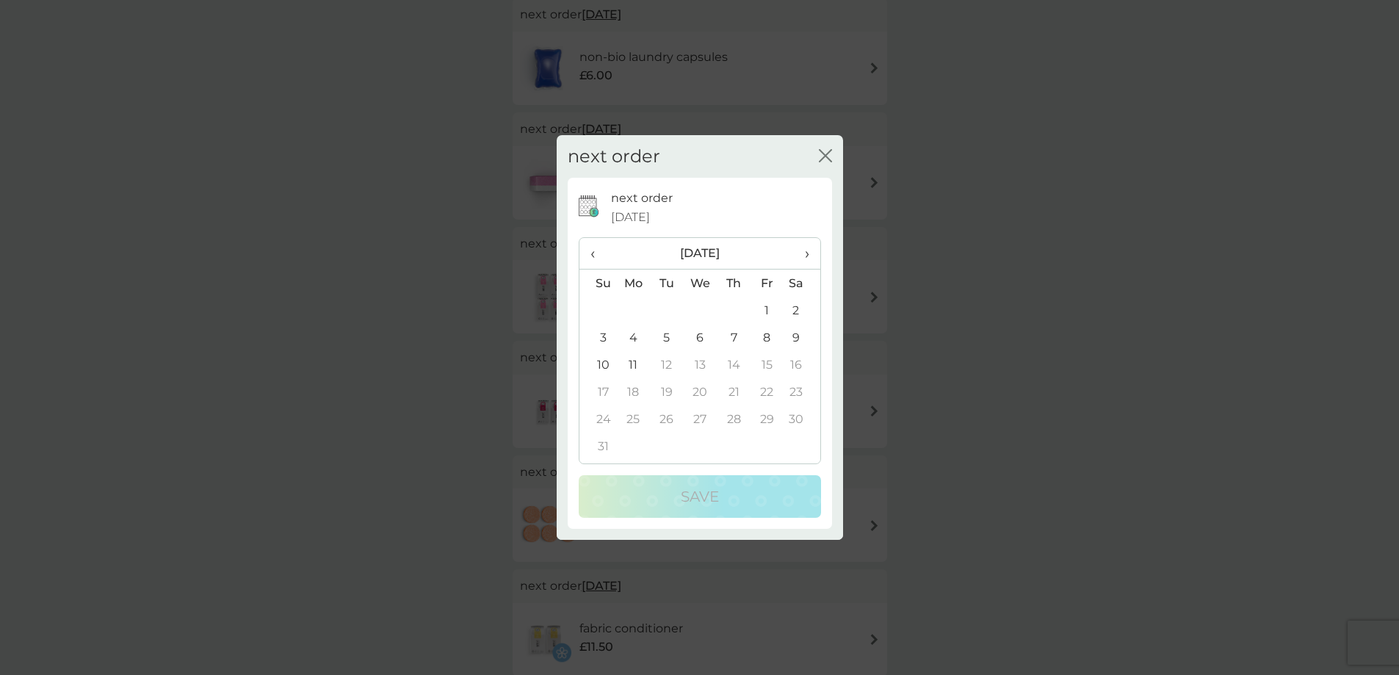
click at [802, 258] on span "›" at bounding box center [801, 253] width 15 height 31
click at [802, 257] on span "›" at bounding box center [801, 253] width 15 height 31
click at [803, 256] on span "›" at bounding box center [801, 253] width 15 height 31
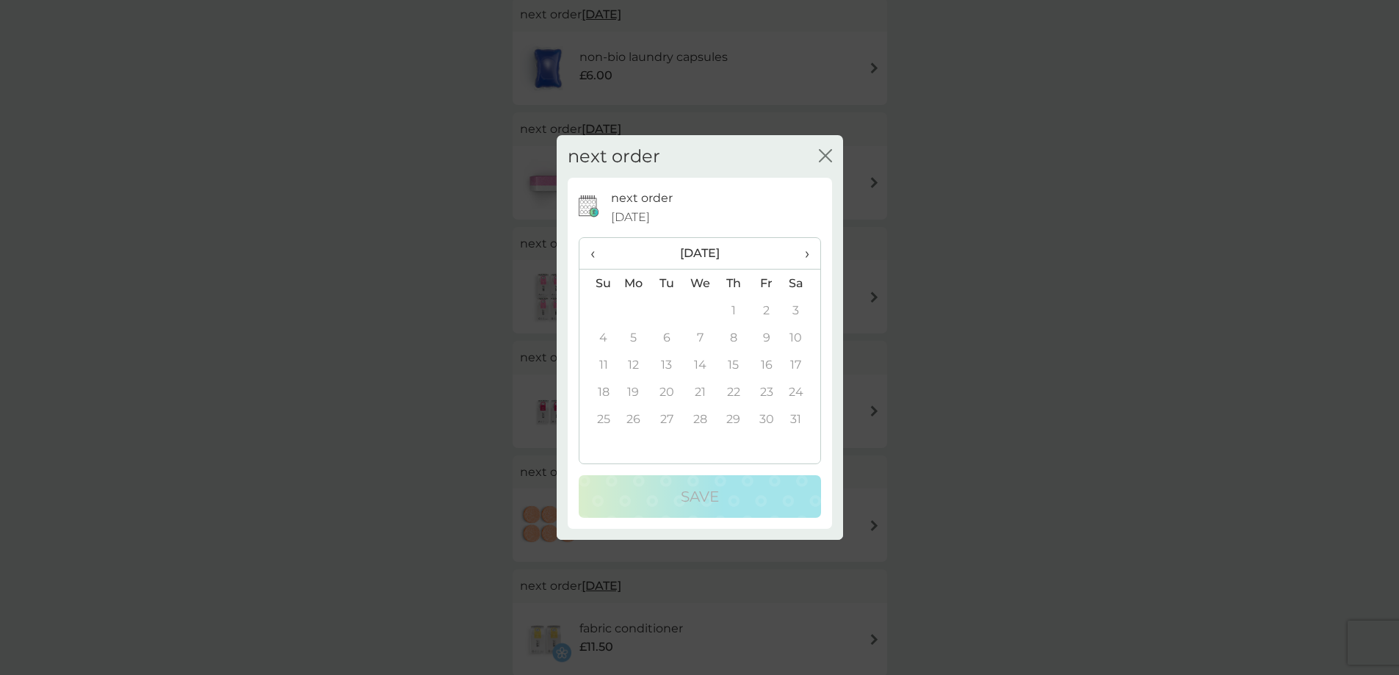
click at [718, 331] on td "8" at bounding box center [733, 337] width 33 height 27
click at [593, 259] on span "‹" at bounding box center [598, 253] width 15 height 31
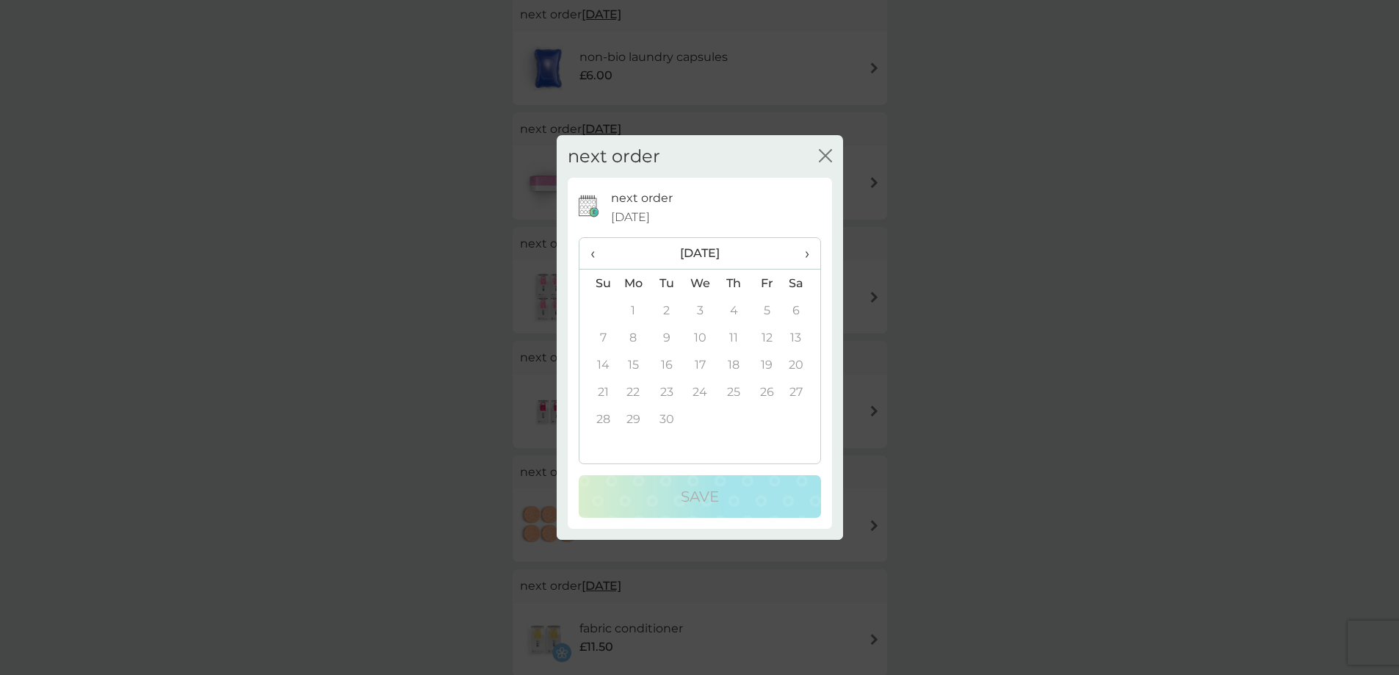
click at [594, 260] on span "‹" at bounding box center [598, 253] width 15 height 31
click at [699, 313] on td "1" at bounding box center [700, 310] width 34 height 27
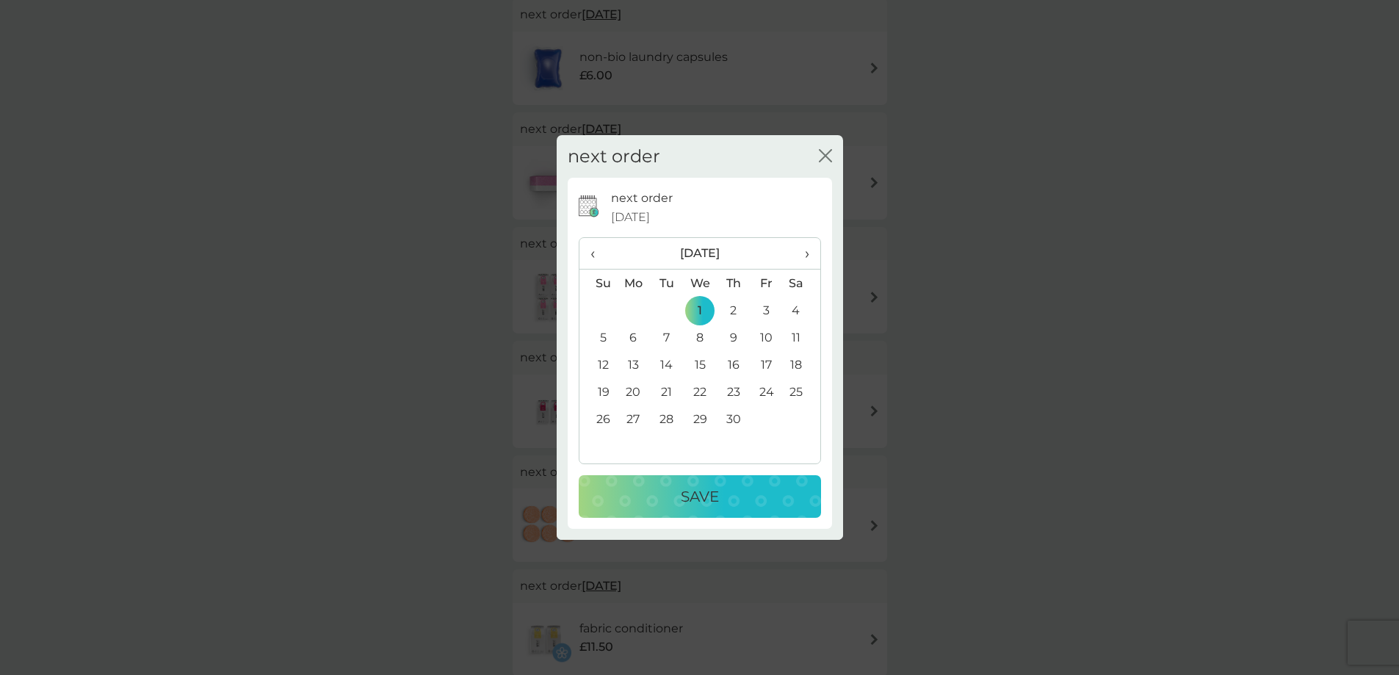
click at [735, 505] on div "Save" at bounding box center [700, 497] width 213 height 24
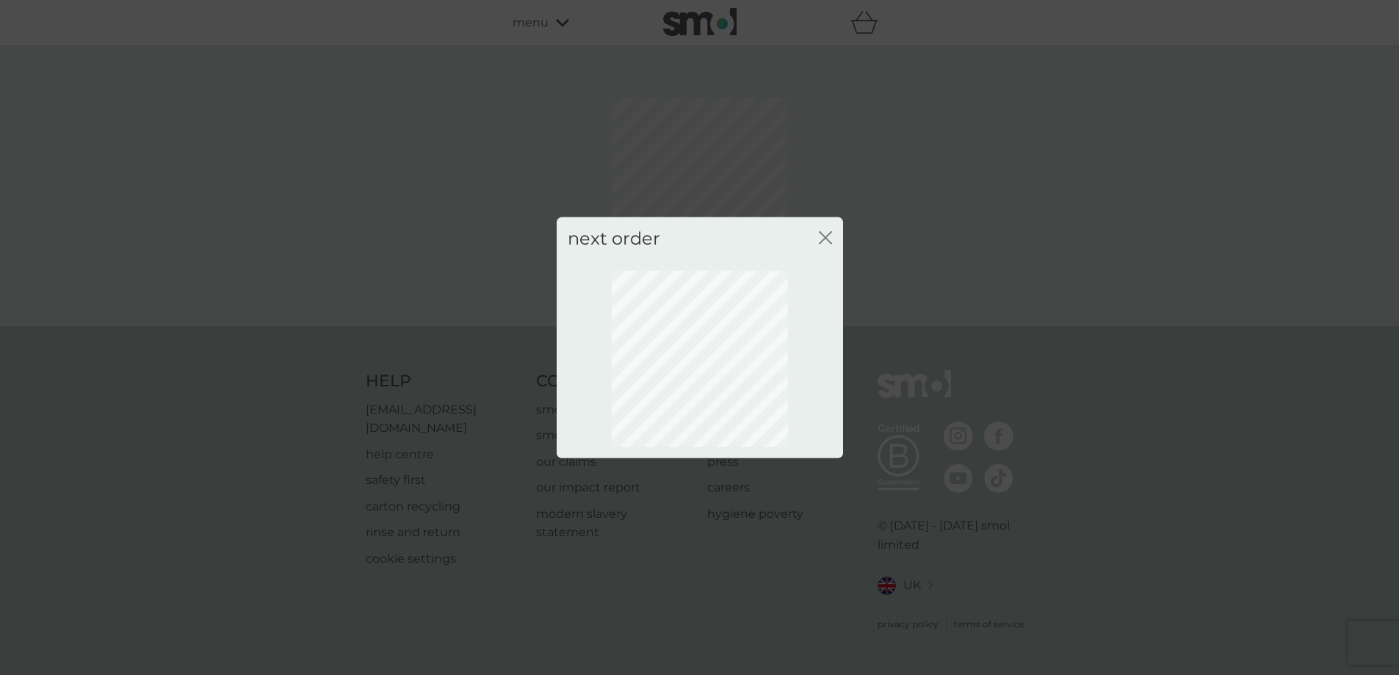
scroll to position [0, 0]
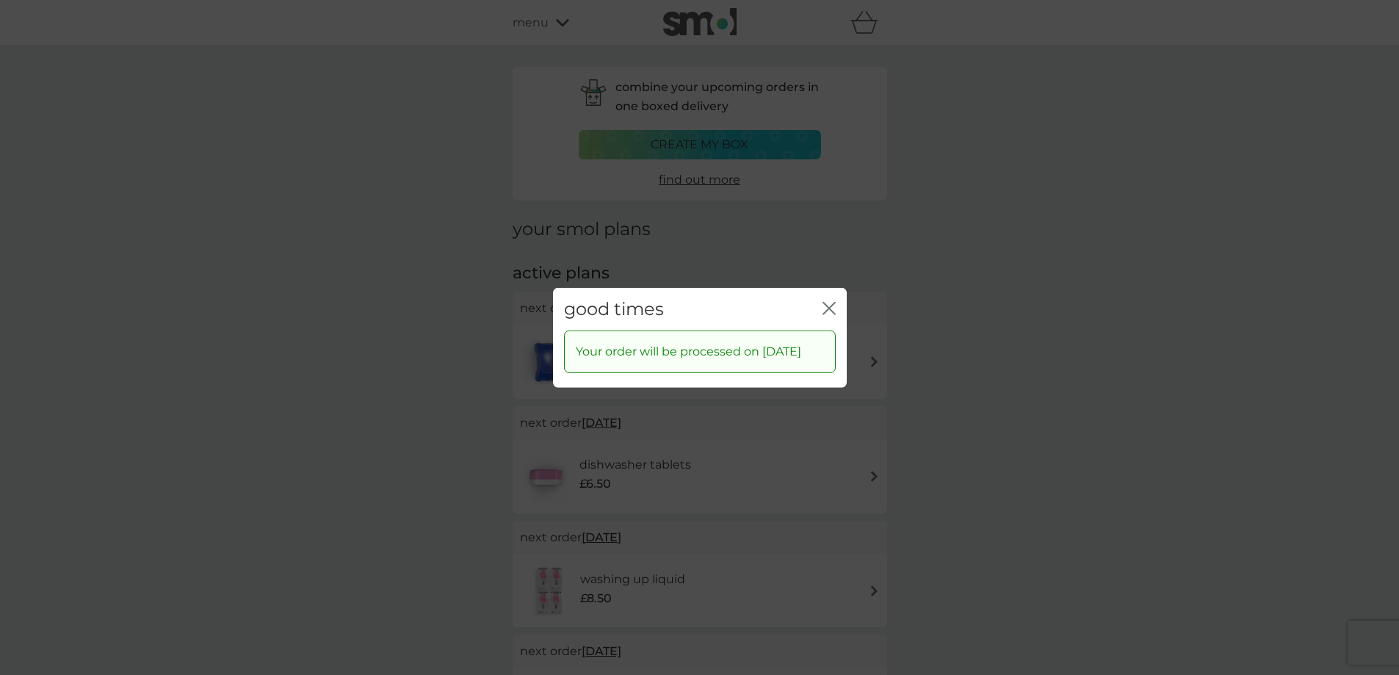
click at [834, 301] on icon "close" at bounding box center [829, 307] width 13 height 13
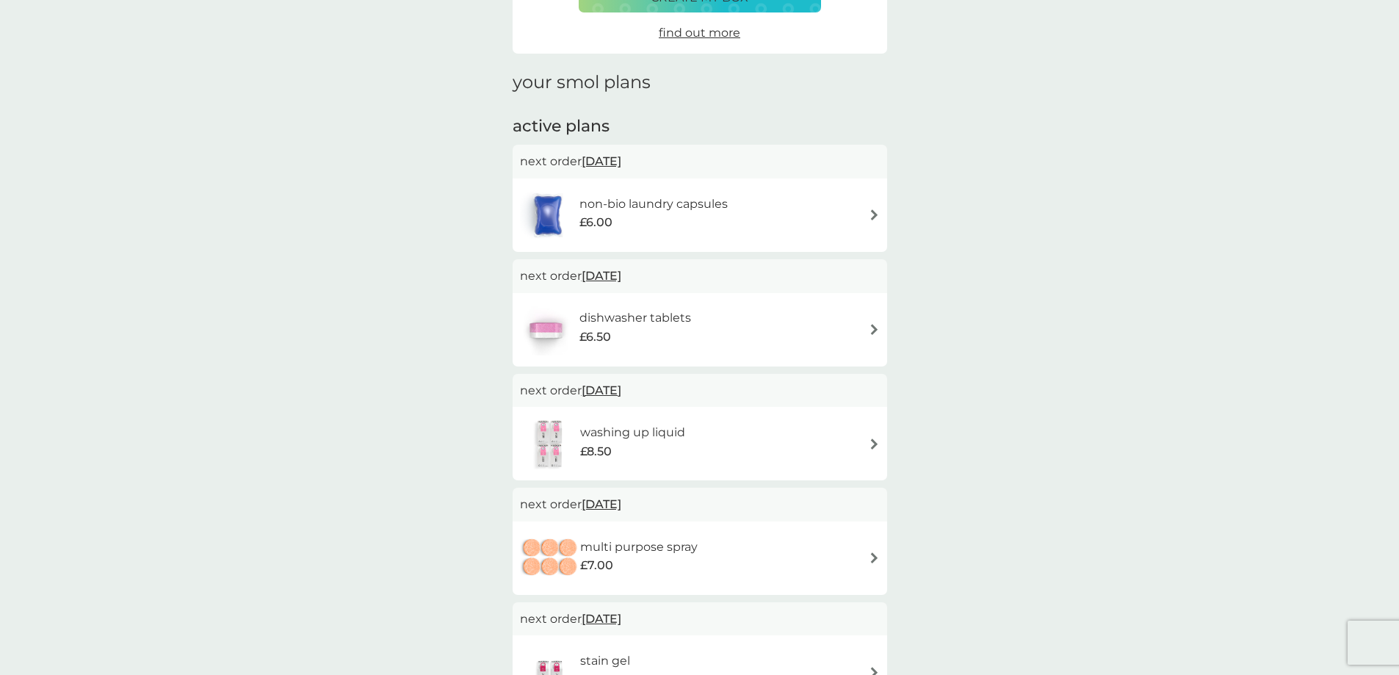
scroll to position [73, 0]
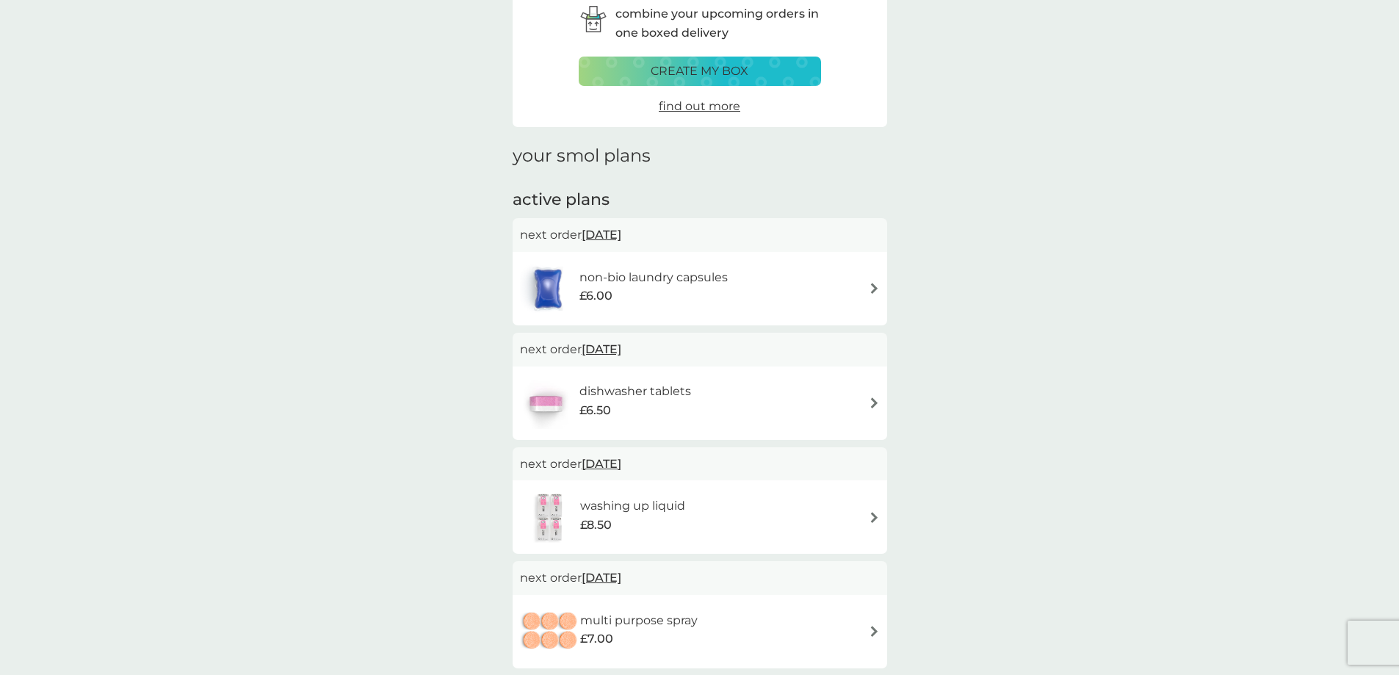
click at [874, 289] on img at bounding box center [874, 288] width 11 height 11
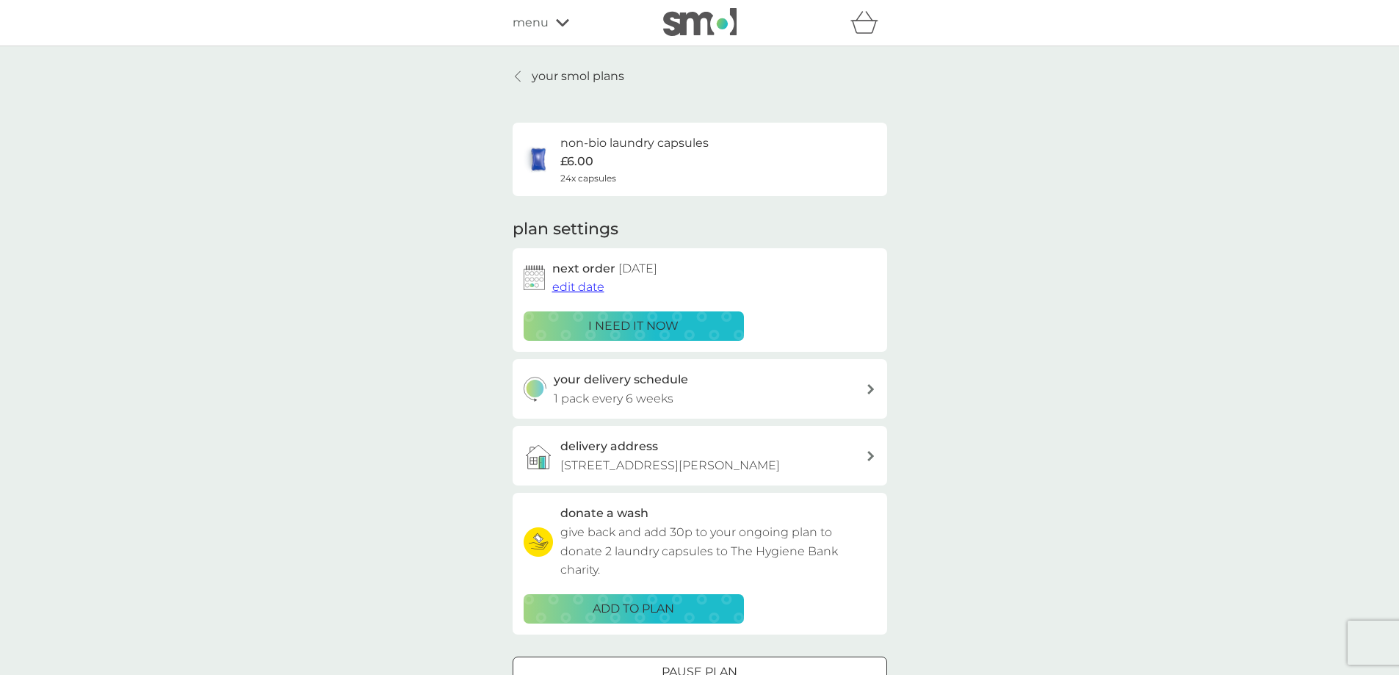
click at [665, 325] on p "i need it now" at bounding box center [633, 326] width 90 height 19
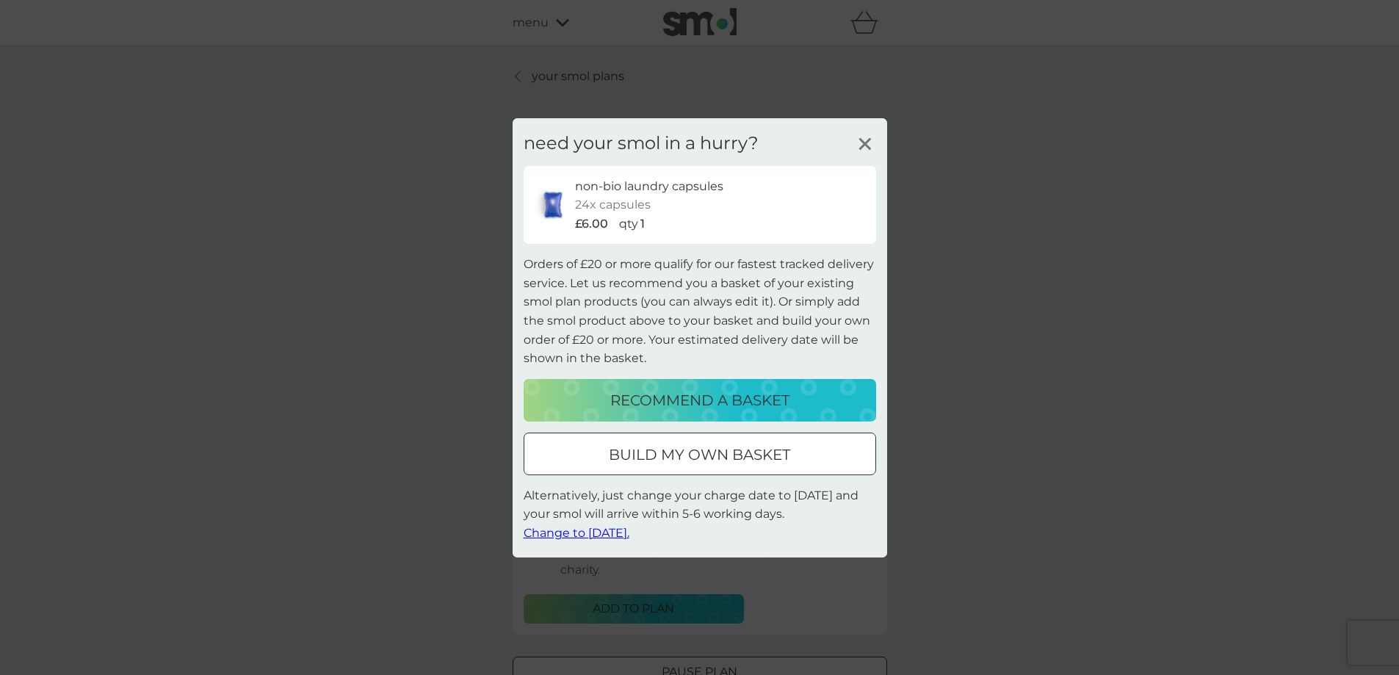
click at [577, 531] on span "Change to [DATE]." at bounding box center [577, 533] width 106 height 14
